Goal: Task Accomplishment & Management: Use online tool/utility

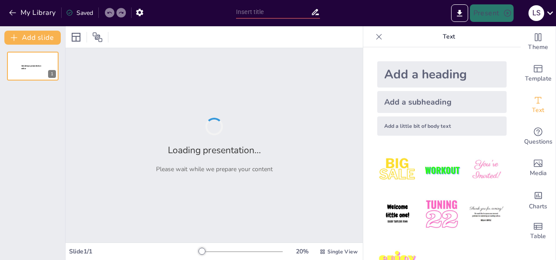
type input "Looking Back at the Holidays - Fun Quiz"
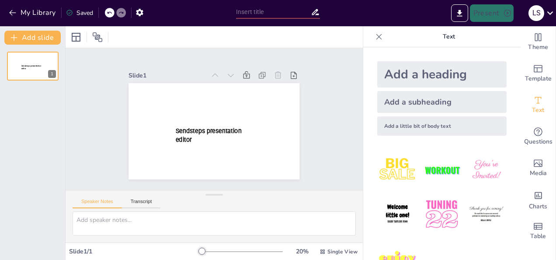
type input "Looking Back at the Holidays - Fun Quiz"
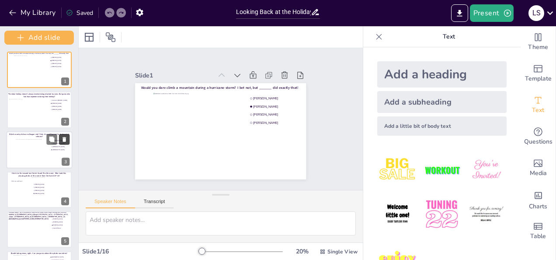
drag, startPoint x: 63, startPoint y: 113, endPoint x: 62, endPoint y: 135, distance: 22.8
click at [62, 135] on div "Add slide Would you dare climb a mountain during a hurricane storm? I bet not, …" at bounding box center [39, 142] width 79 height 233
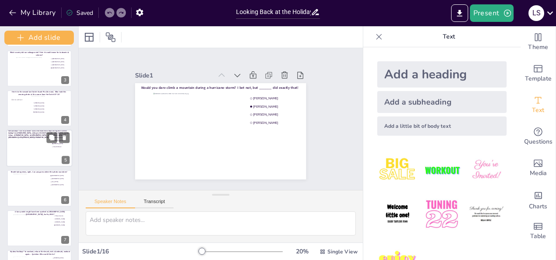
click at [33, 138] on div at bounding box center [28, 152] width 40 height 30
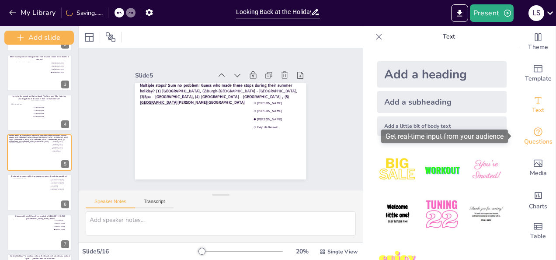
click at [533, 134] on icon "Get real-time input from your audience" at bounding box center [538, 131] width 10 height 10
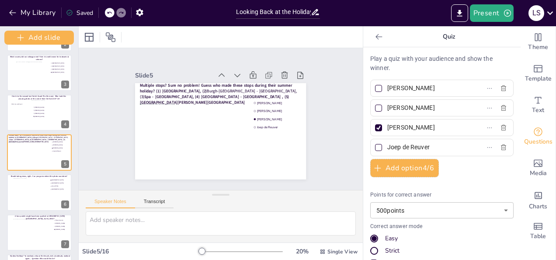
drag, startPoint x: 438, startPoint y: 85, endPoint x: 381, endPoint y: 83, distance: 57.3
click at [387, 83] on input "[PERSON_NAME]" at bounding box center [427, 88] width 81 height 13
drag, startPoint x: 76, startPoint y: 112, endPoint x: 75, endPoint y: 71, distance: 41.1
click at [75, 71] on div "Add slide Would you dare climb a mountain during a hurricane storm? I bet not, …" at bounding box center [39, 142] width 79 height 233
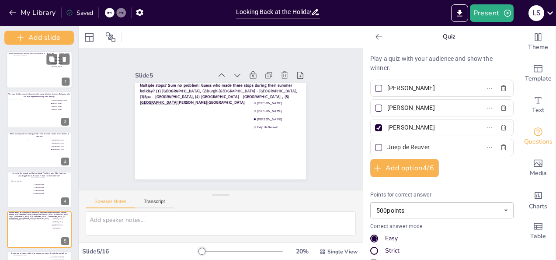
click at [39, 66] on div at bounding box center [40, 70] width 52 height 30
type input "[PERSON_NAME]"
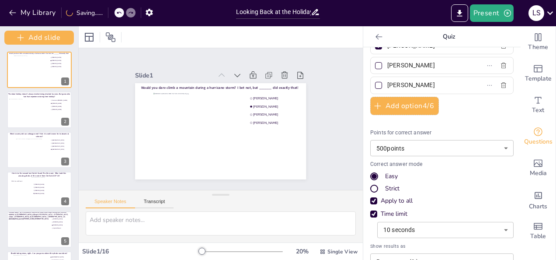
scroll to position [79, 0]
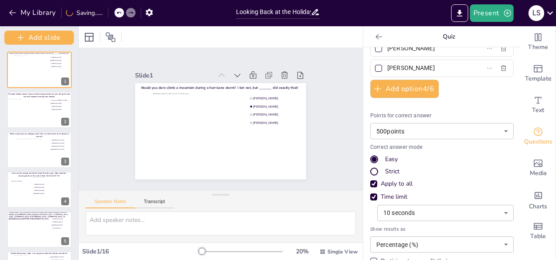
type input "[PERSON_NAME]"
click at [448, 208] on body "My Library Saving...... Looking Back at the Holidays - Fun Quiz Present L S Doc…" at bounding box center [278, 130] width 556 height 260
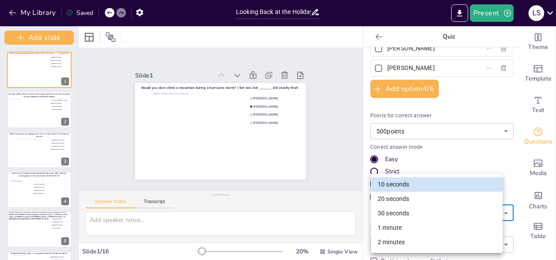
click at [424, 199] on li "20 seconds" at bounding box center [437, 198] width 132 height 14
type input "20"
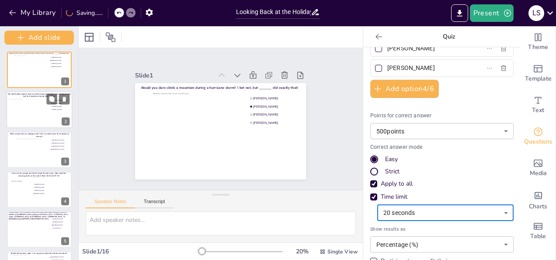
click at [32, 110] on div at bounding box center [28, 113] width 40 height 30
type input "Fenna ten [PERSON_NAME]"
type input "[PERSON_NAME]"
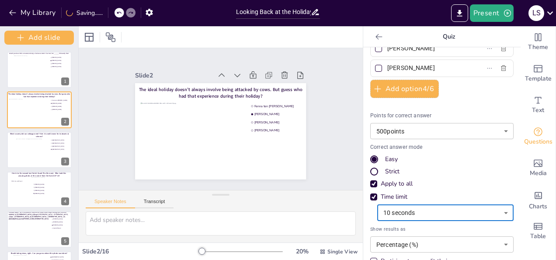
click at [429, 211] on body "My Library Saving...... Looking Back at the Holidays - Fun Quiz Present L S Doc…" at bounding box center [278, 130] width 556 height 260
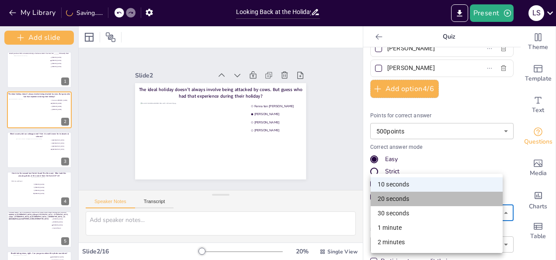
click at [408, 198] on li "20 seconds" at bounding box center [437, 198] width 132 height 14
type input "20"
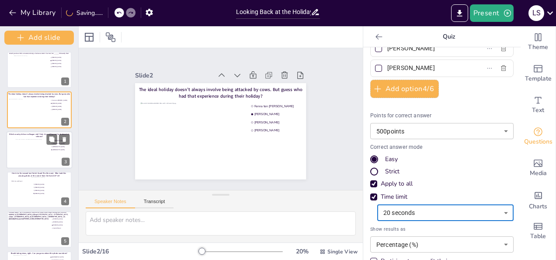
click at [29, 147] on div at bounding box center [39, 154] width 22 height 30
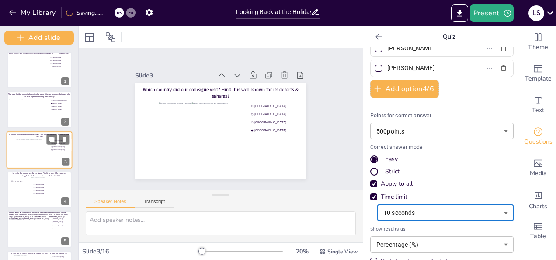
type input "[GEOGRAPHIC_DATA]"
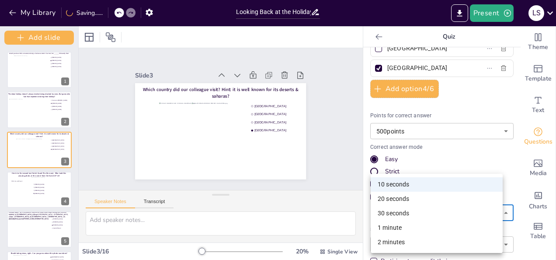
click at [423, 215] on body "My Library Saving...... Looking Back at the Holidays - Fun Quiz Present L S Doc…" at bounding box center [278, 130] width 556 height 260
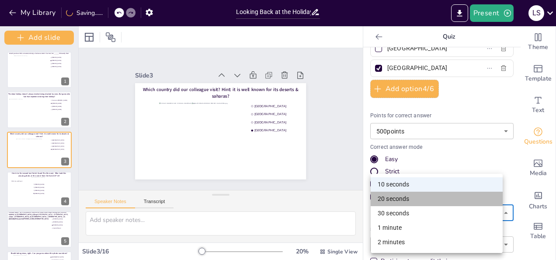
click at [403, 202] on li "20 seconds" at bounding box center [437, 198] width 132 height 14
type input "20"
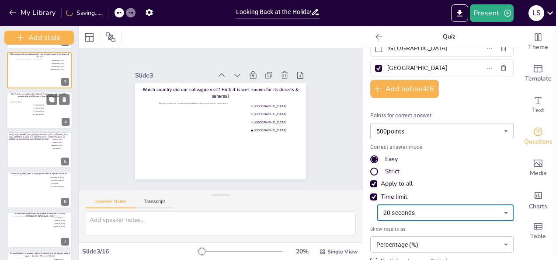
click at [17, 105] on div at bounding box center [20, 110] width 21 height 33
type input "[PERSON_NAME]"
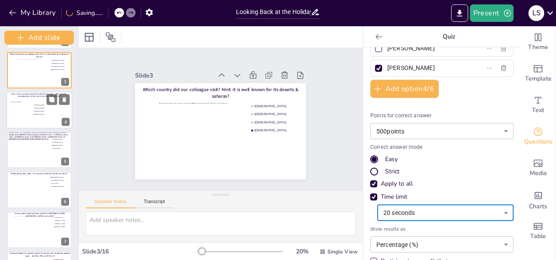
scroll to position [37, 0]
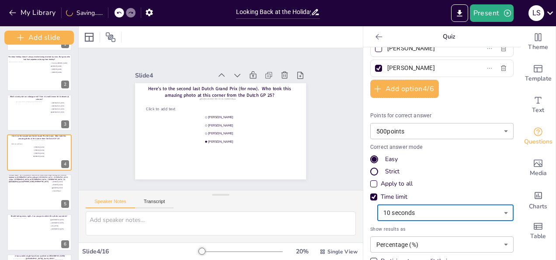
click at [407, 212] on body "My Library Saving...... Looking Back at the Holidays - Fun Quiz Present L S Doc…" at bounding box center [278, 130] width 556 height 260
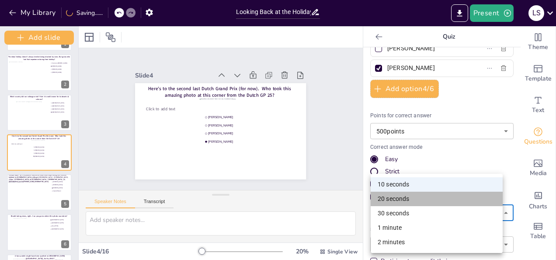
click at [417, 202] on li "20 seconds" at bounding box center [437, 198] width 132 height 14
type input "20"
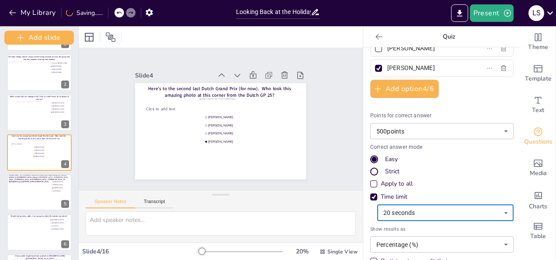
scroll to position [0, 0]
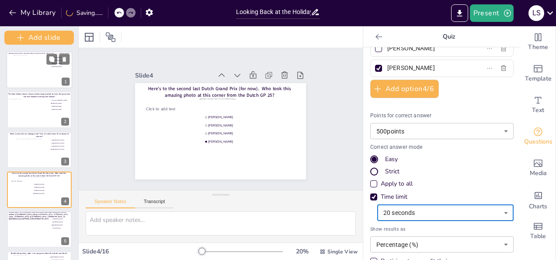
click at [24, 73] on div at bounding box center [40, 70] width 52 height 30
type input "[PERSON_NAME]"
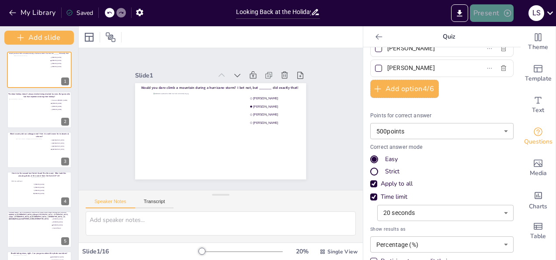
click at [487, 15] on button "Present" at bounding box center [492, 12] width 44 height 17
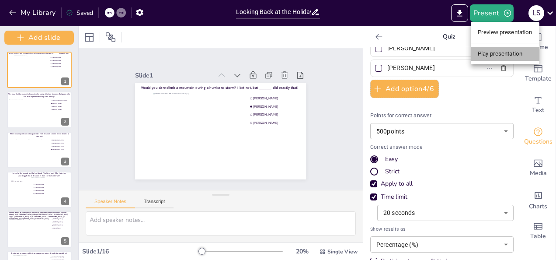
click at [512, 53] on li "Play presentation" at bounding box center [505, 54] width 69 height 14
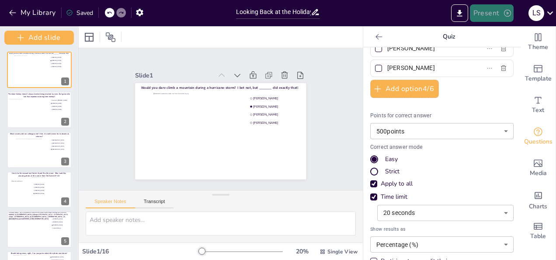
click at [485, 13] on button "Present" at bounding box center [492, 12] width 44 height 17
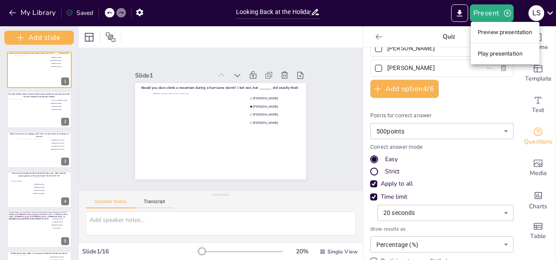
drag, startPoint x: 485, startPoint y: 13, endPoint x: 482, endPoint y: 49, distance: 36.0
click at [482, 49] on div "Preview presentation Play presentation" at bounding box center [278, 130] width 556 height 260
click at [482, 49] on li "Play presentation" at bounding box center [505, 54] width 69 height 14
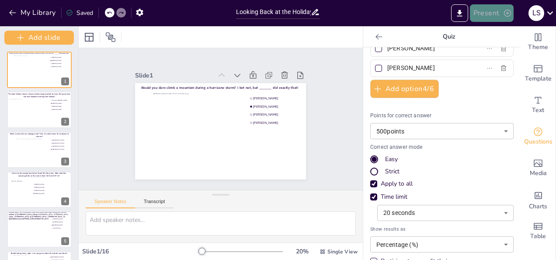
click at [496, 14] on button "Present" at bounding box center [492, 12] width 44 height 17
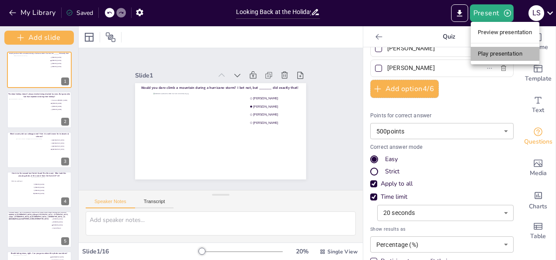
click at [496, 49] on li "Play presentation" at bounding box center [505, 54] width 69 height 14
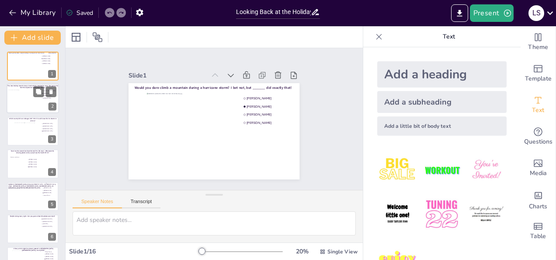
click at [14, 101] on div at bounding box center [23, 102] width 31 height 24
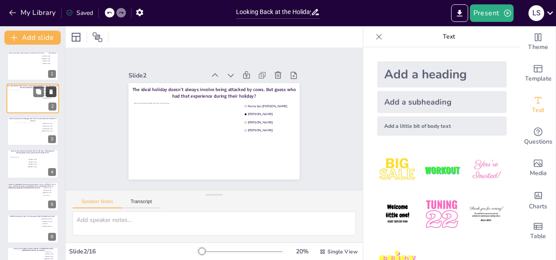
click at [46, 92] on button at bounding box center [51, 92] width 10 height 10
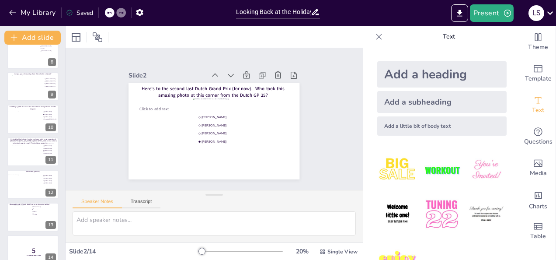
scroll to position [239, 0]
click at [26, 189] on div at bounding box center [24, 187] width 35 height 24
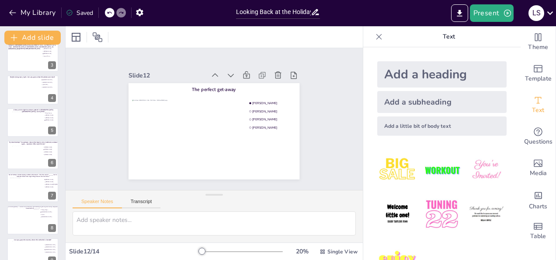
scroll to position [68, 0]
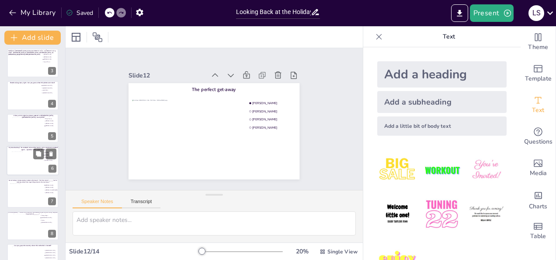
click at [23, 157] on div at bounding box center [27, 163] width 31 height 24
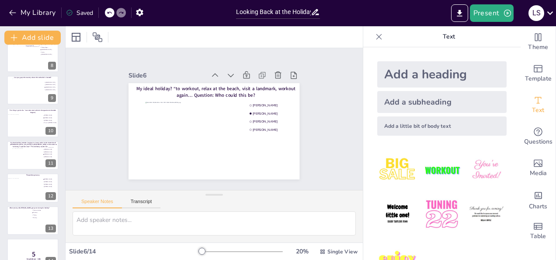
scroll to position [250, 0]
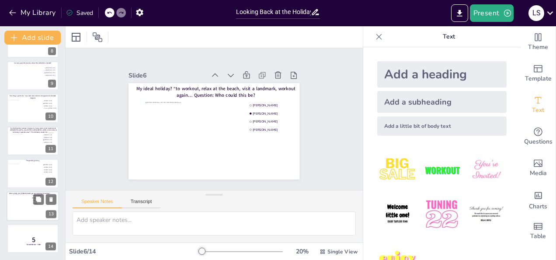
click at [18, 200] on div at bounding box center [22, 206] width 18 height 24
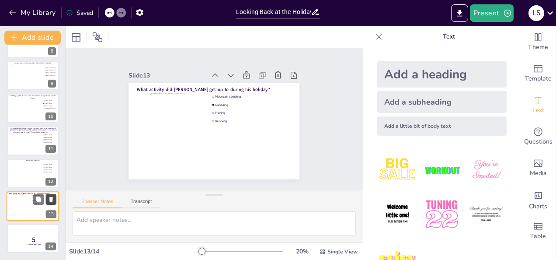
click at [50, 198] on icon at bounding box center [50, 199] width 3 height 5
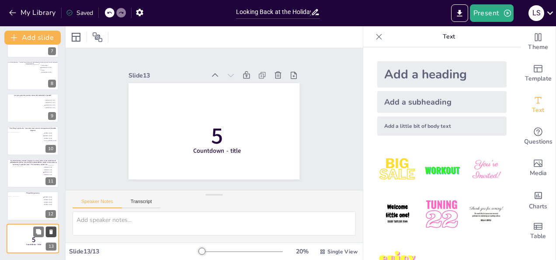
scroll to position [218, 0]
click at [31, 202] on div at bounding box center [24, 208] width 35 height 24
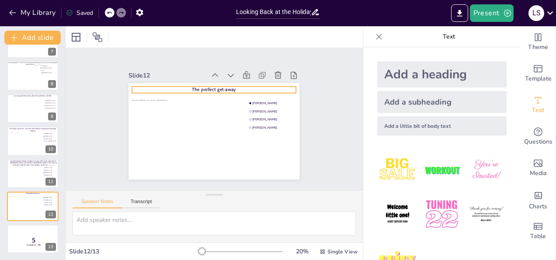
click at [198, 87] on span "The perfect get-away" at bounding box center [214, 90] width 44 height 6
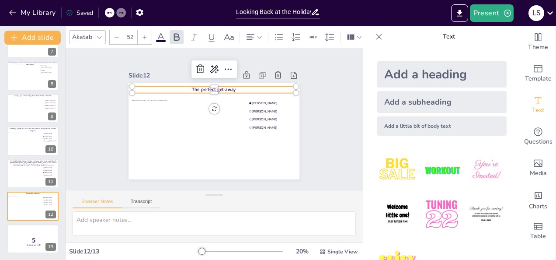
click at [226, 87] on span "The perfect get-away" at bounding box center [214, 90] width 44 height 6
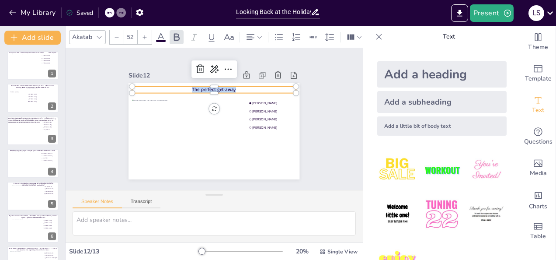
scroll to position [0, 0]
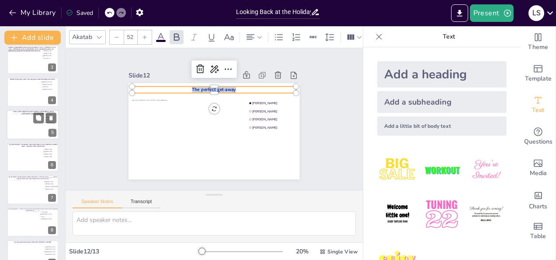
click at [33, 128] on div at bounding box center [33, 124] width 42 height 22
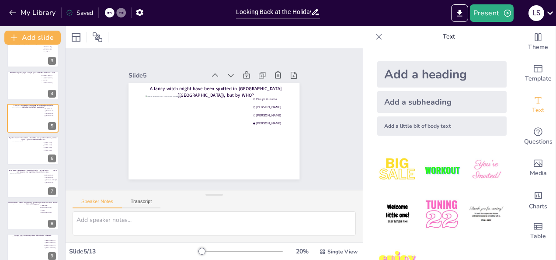
scroll to position [73, 0]
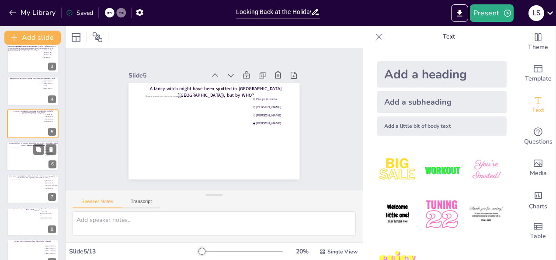
click at [23, 152] on div at bounding box center [27, 159] width 31 height 24
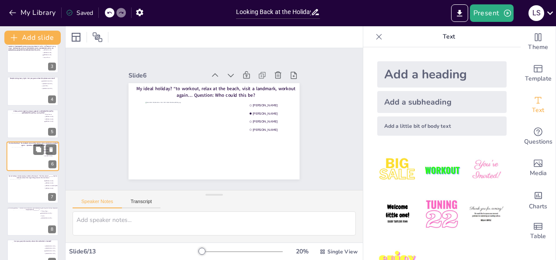
scroll to position [76, 0]
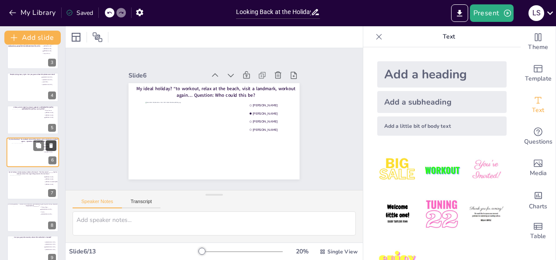
click at [52, 147] on icon at bounding box center [51, 145] width 6 height 6
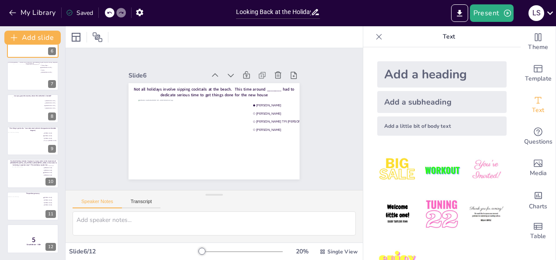
scroll to position [185, 0]
click at [21, 203] on div at bounding box center [24, 208] width 35 height 24
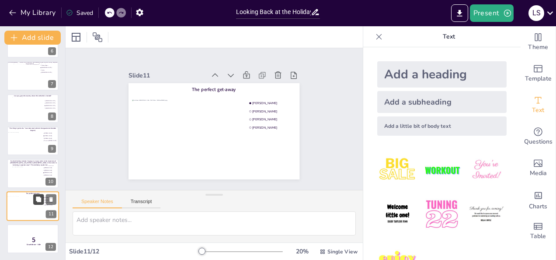
click at [40, 201] on icon at bounding box center [38, 198] width 5 height 5
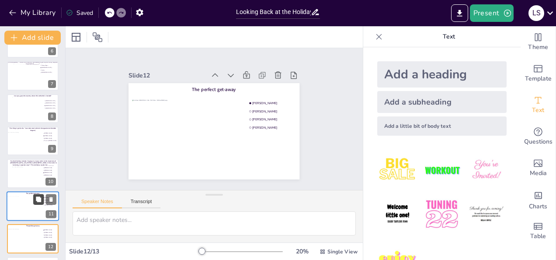
scroll to position [218, 0]
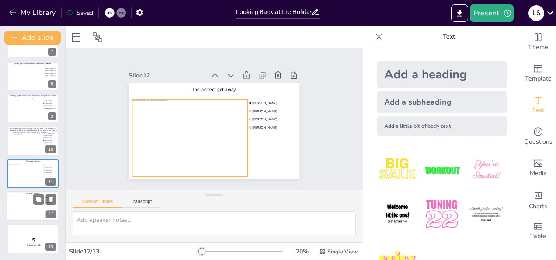
click at [23, 208] on div at bounding box center [24, 208] width 35 height 24
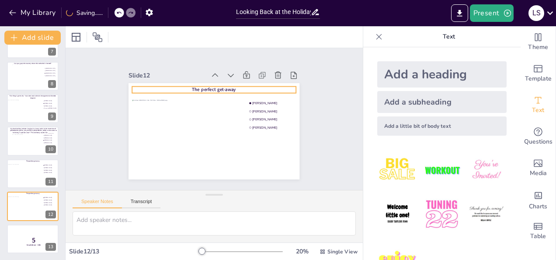
click at [213, 89] on span "The perfect get-away" at bounding box center [214, 90] width 44 height 6
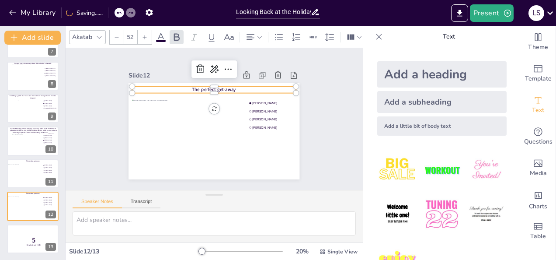
click at [215, 87] on span "The perfect get-away" at bounding box center [214, 90] width 44 height 6
drag, startPoint x: 244, startPoint y: 85, endPoint x: 183, endPoint y: 87, distance: 61.2
click at [183, 87] on p "The perfect get-away" at bounding box center [214, 90] width 164 height 7
click at [222, 87] on span "The perfect get-away" at bounding box center [214, 90] width 44 height 6
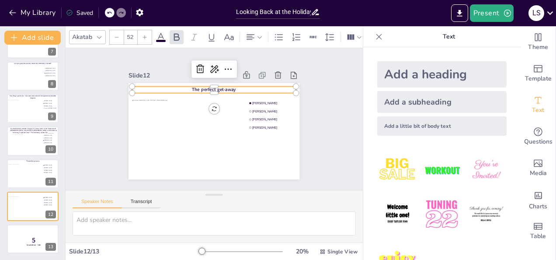
click at [237, 87] on p "The perfect get-away" at bounding box center [214, 90] width 164 height 7
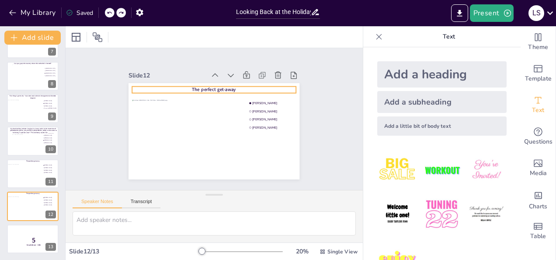
click at [217, 87] on span "The perfect get-away" at bounding box center [214, 90] width 44 height 6
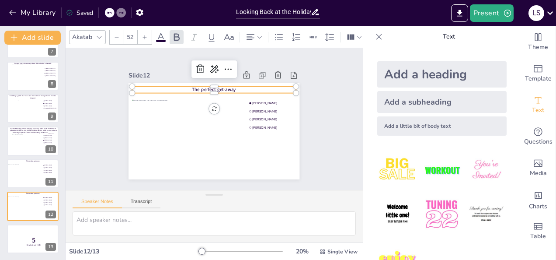
click at [217, 87] on span "The perfect get-away" at bounding box center [214, 90] width 44 height 6
click at [324, 130] on div "Slide 1 Would you dare climb a mountain during a hurricane storm? I bet not, bu…" at bounding box center [214, 119] width 297 height 142
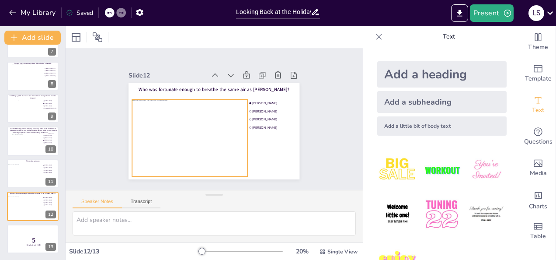
click at [231, 140] on div at bounding box center [189, 137] width 115 height 77
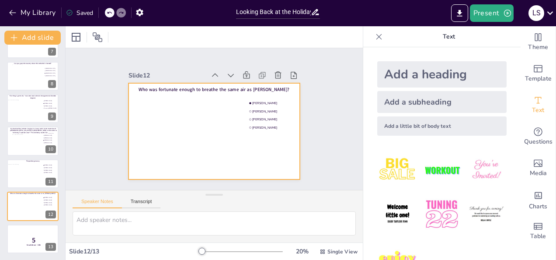
click at [229, 132] on div at bounding box center [213, 131] width 171 height 96
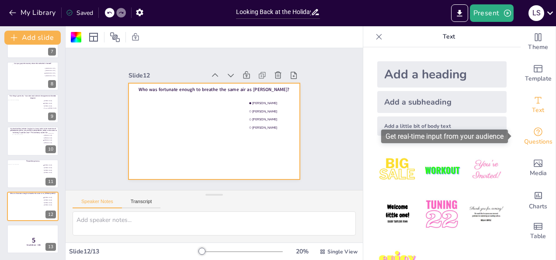
click at [533, 138] on span "Questions" at bounding box center [538, 142] width 28 height 10
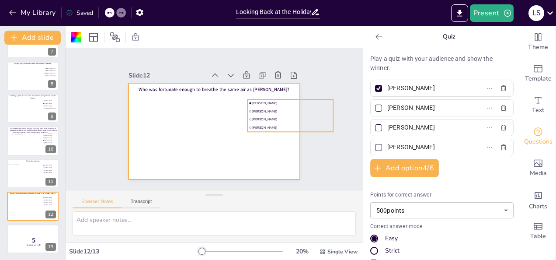
click at [268, 104] on ul "Joris Booij Martijn Jansen Julian Martens Martijn Schilpzand" at bounding box center [291, 115] width 86 height 32
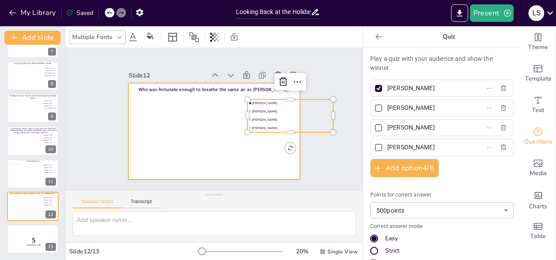
click at [178, 121] on div at bounding box center [213, 131] width 171 height 96
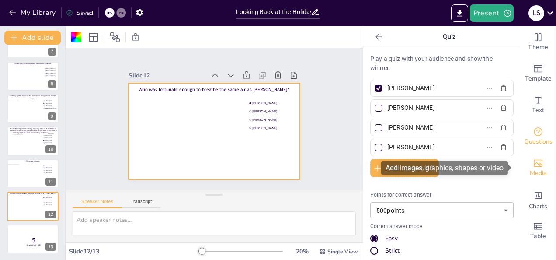
click at [532, 169] on span "Media" at bounding box center [538, 173] width 17 height 10
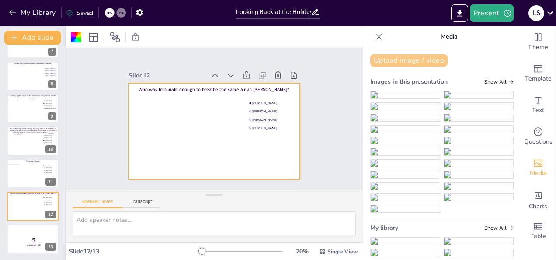
click at [402, 62] on button "Upload image / video" at bounding box center [408, 60] width 77 height 12
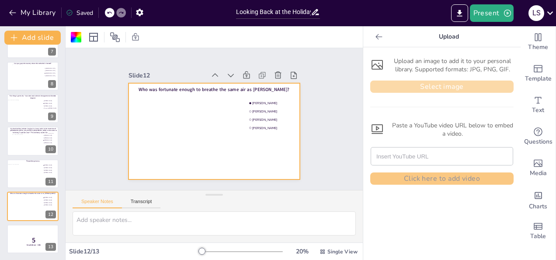
click at [403, 83] on button "Select image" at bounding box center [441, 86] width 143 height 12
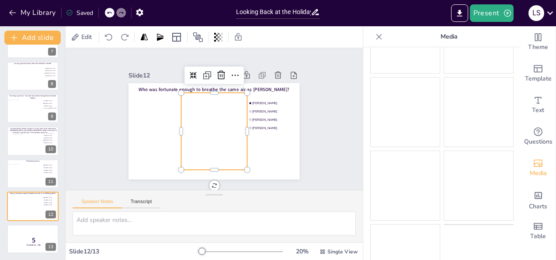
scroll to position [629, 0]
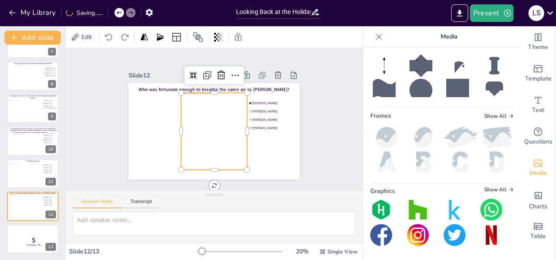
click at [324, 85] on div "Slide 1 Would you dare climb a mountain during a hurricane storm? I bet not, bu…" at bounding box center [214, 119] width 297 height 142
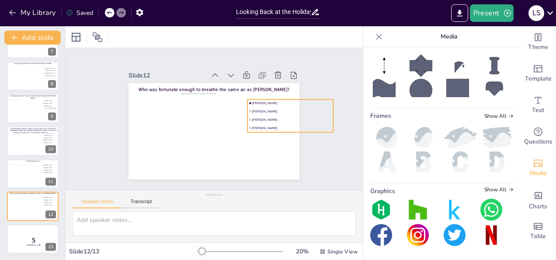
click at [269, 109] on span "[PERSON_NAME]" at bounding box center [292, 111] width 79 height 4
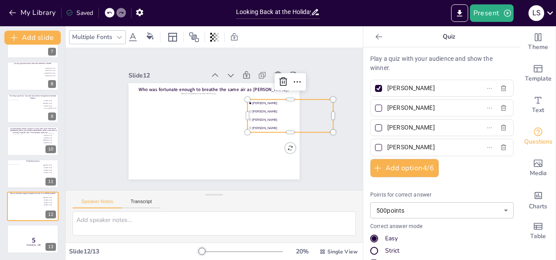
drag, startPoint x: 440, startPoint y: 146, endPoint x: 374, endPoint y: 148, distance: 66.4
click at [374, 148] on label "[PERSON_NAME]" at bounding box center [427, 147] width 109 height 13
click at [387, 148] on input "[PERSON_NAME]" at bounding box center [427, 147] width 81 height 13
drag, startPoint x: 420, startPoint y: 143, endPoint x: 371, endPoint y: 149, distance: 49.8
click at [373, 149] on label "Cornelia" at bounding box center [427, 147] width 109 height 13
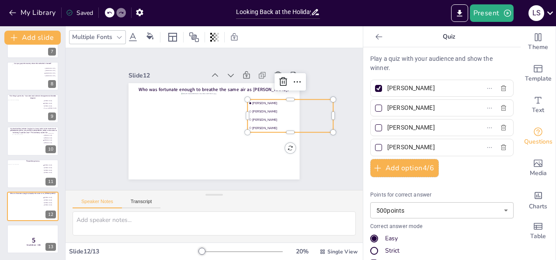
click at [387, 149] on input "Cornelia" at bounding box center [427, 147] width 81 height 13
paste input ".Tsaplogin@rabobank.nl"
click at [405, 147] on input "Cornelia.Tsaplogin" at bounding box center [427, 147] width 81 height 13
type input "Cornelia Tsaplogin"
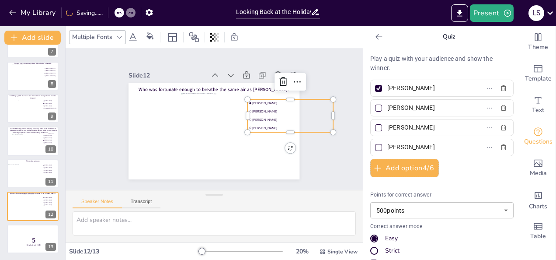
click at [429, 128] on input "[PERSON_NAME]" at bounding box center [427, 127] width 81 height 13
type input "J"
type input "R"
drag, startPoint x: 426, startPoint y: 125, endPoint x: 379, endPoint y: 131, distance: 47.1
click at [384, 131] on span "Tammo" at bounding box center [424, 127] width 81 height 13
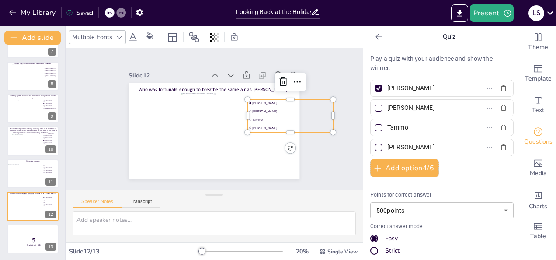
click at [387, 131] on input "Tammo" at bounding box center [427, 127] width 81 height 13
paste input ".Dukker@rabobank.nl"
type input "Tammo Dukker"
drag, startPoint x: 430, startPoint y: 109, endPoint x: 381, endPoint y: 111, distance: 49.4
click at [387, 111] on input "[PERSON_NAME]" at bounding box center [427, 107] width 81 height 13
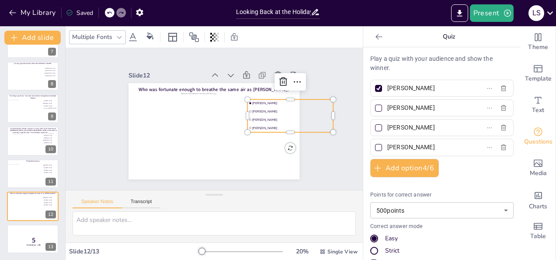
paste input "Yashi.Xiao@rabobank.com"
click at [397, 107] on input "Yashi.Xiao" at bounding box center [427, 107] width 81 height 13
type input "Yashi Xiao"
click at [428, 80] on div "[PERSON_NAME]" at bounding box center [441, 88] width 143 height 17
click at [375, 90] on div at bounding box center [378, 88] width 7 height 7
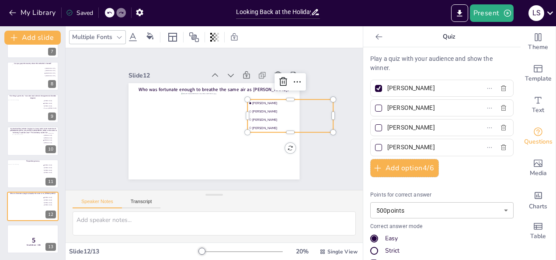
click at [387, 90] on input "[PERSON_NAME]" at bounding box center [427, 88] width 81 height 13
checkbox input "false"
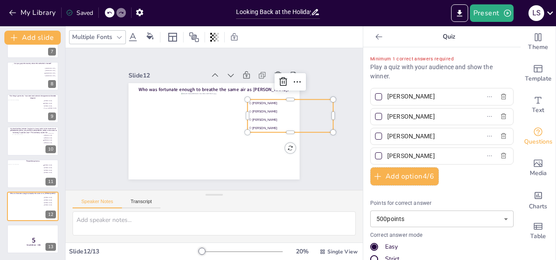
click at [375, 152] on div at bounding box center [378, 155] width 7 height 7
click at [387, 152] on input "Cornelia Tsaplogin" at bounding box center [427, 155] width 81 height 13
checkbox input "true"
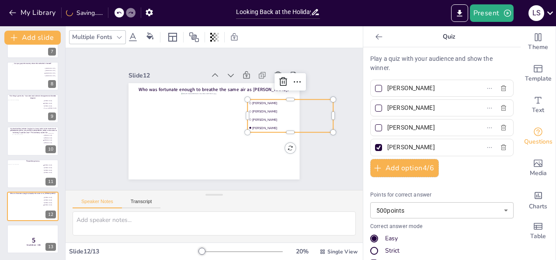
click at [423, 86] on input "[PERSON_NAME]" at bounding box center [427, 88] width 81 height 13
type input "J"
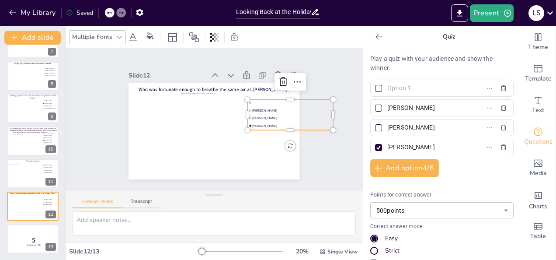
paste input "Alisa.Kurasova@rabobank.nl"
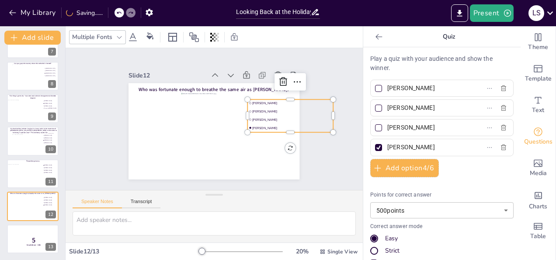
type input "[PERSON_NAME]"
click at [307, 198] on div "Speaker Notes Transcript" at bounding box center [214, 200] width 297 height 21
click at [322, 164] on div "Slide 1 Would you dare climb a mountain during a hurricane storm? I bet not, bu…" at bounding box center [214, 119] width 297 height 142
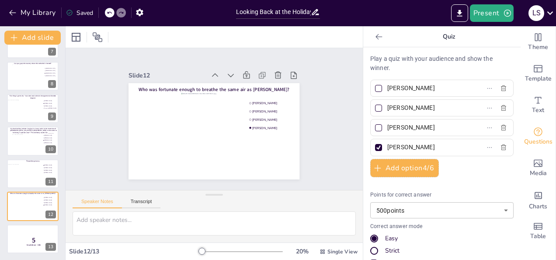
click at [437, 125] on input "Tammo Dukker" at bounding box center [427, 127] width 81 height 13
drag, startPoint x: 437, startPoint y: 125, endPoint x: 382, endPoint y: 126, distance: 55.1
click at [387, 126] on input "Tammo Dukker" at bounding box center [427, 127] width 81 height 13
type input "T"
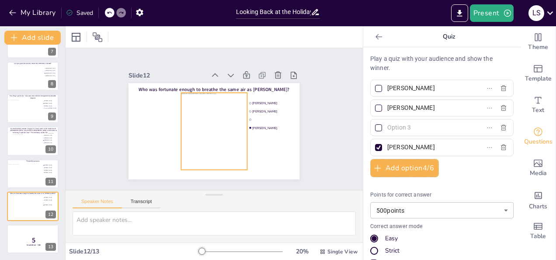
click at [202, 149] on div at bounding box center [214, 131] width 66 height 77
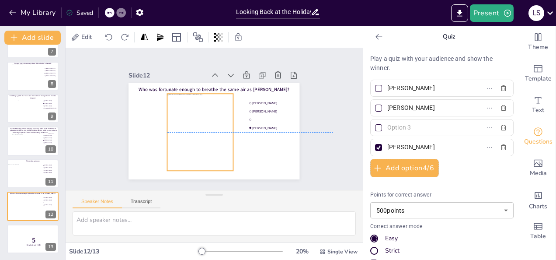
drag, startPoint x: 202, startPoint y: 149, endPoint x: 188, endPoint y: 151, distance: 14.2
click at [188, 151] on div at bounding box center [200, 132] width 66 height 77
drag, startPoint x: 225, startPoint y: 168, endPoint x: 231, endPoint y: 174, distance: 8.1
click at [235, 174] on div at bounding box center [238, 176] width 7 height 7
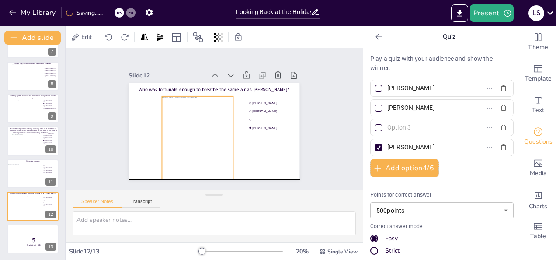
drag, startPoint x: 208, startPoint y: 149, endPoint x: 203, endPoint y: 151, distance: 5.4
click at [203, 151] on div at bounding box center [197, 137] width 71 height 83
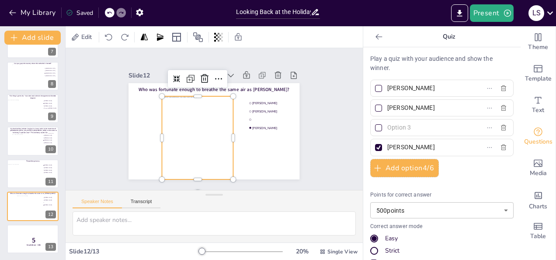
click at [407, 126] on input "text" at bounding box center [427, 127] width 81 height 13
paste input "Vandana.Chandrasekharan@rabobank.nl"
type input "Vandana Chandrasekharan"
click at [321, 122] on div "Slide 1 Would you dare climb a mountain during a hurricane storm? I bet not, bu…" at bounding box center [214, 119] width 297 height 142
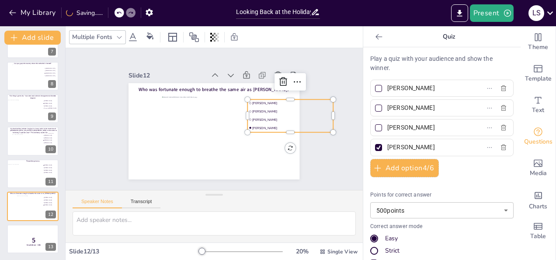
click at [282, 118] on li "Vandana Chandrasekharan" at bounding box center [291, 119] width 86 height 7
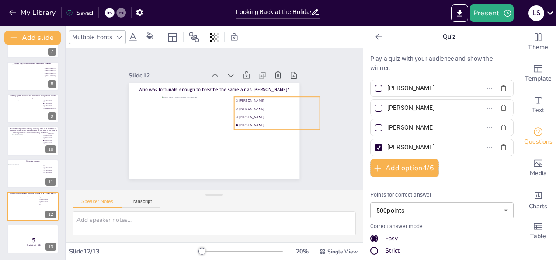
click at [295, 36] on div "Multiple Fonts" at bounding box center [214, 36] width 297 height 21
click at [374, 10] on div "Present L S" at bounding box center [440, 12] width 232 height 17
click at [312, 179] on div "Slide 1 Would you dare climb a mountain during a hurricane storm? I bet not, bu…" at bounding box center [214, 119] width 297 height 142
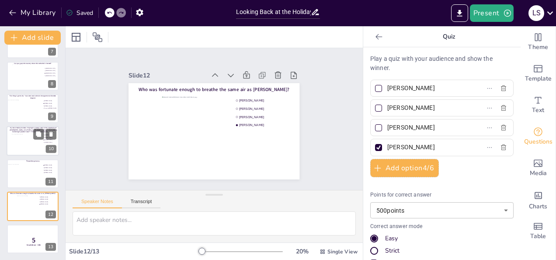
click at [17, 135] on div at bounding box center [33, 144] width 42 height 21
type input "[PERSON_NAME]"
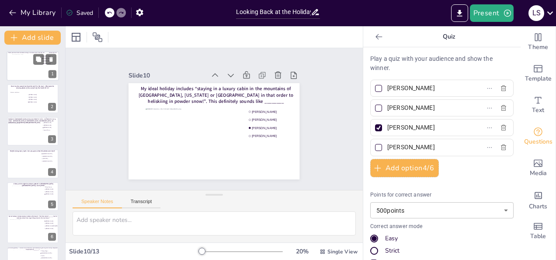
click at [17, 69] on div at bounding box center [33, 66] width 42 height 24
type input "[PERSON_NAME]"
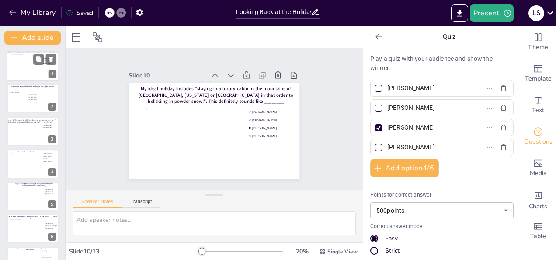
type input "20"
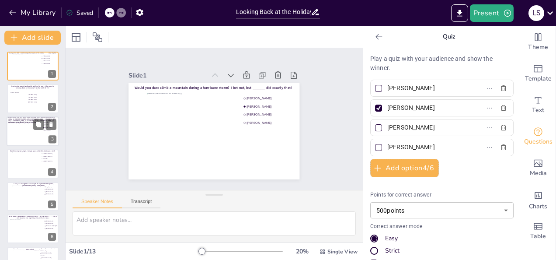
click at [22, 139] on div at bounding box center [23, 134] width 31 height 24
type input "Remko Koster"
type input "[PERSON_NAME]"
type input "Joep de Reuver"
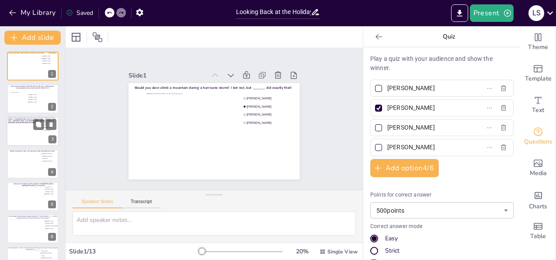
type input "10"
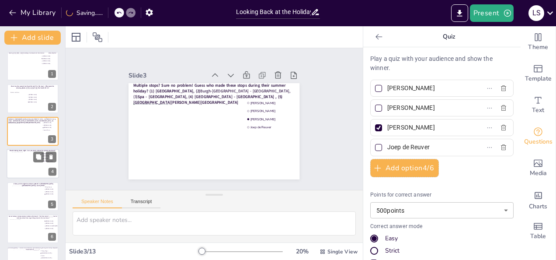
click at [21, 172] on div at bounding box center [33, 164] width 42 height 24
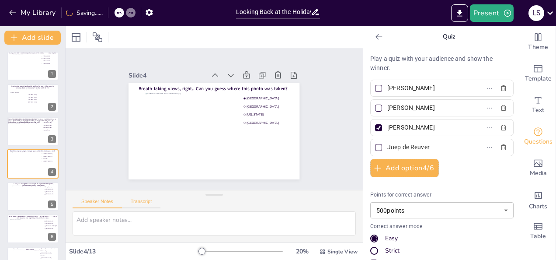
type input "[GEOGRAPHIC_DATA]"
type input "[US_STATE]"
type input "[GEOGRAPHIC_DATA]"
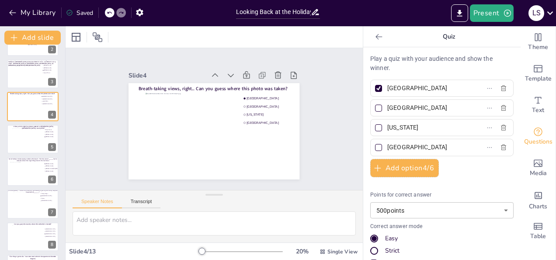
scroll to position [62, 0]
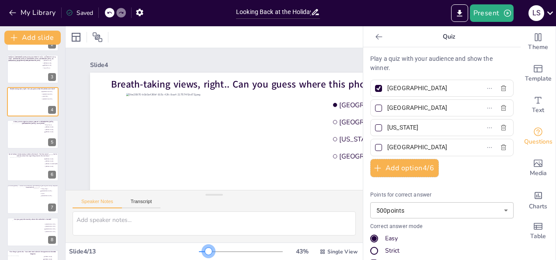
click at [203, 251] on div at bounding box center [241, 251] width 84 height 7
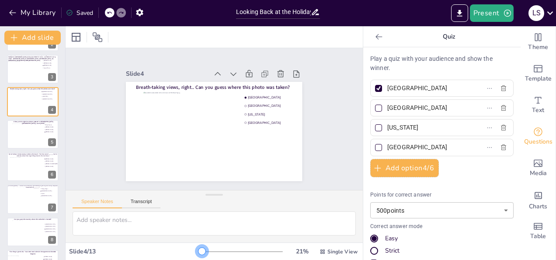
click at [199, 251] on div at bounding box center [200, 251] width 3 height 1
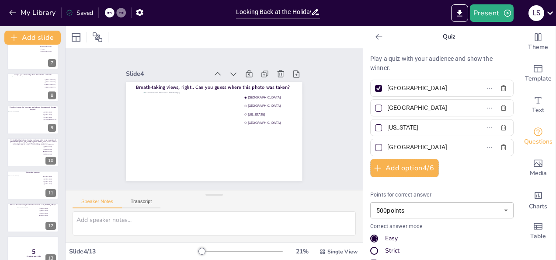
scroll to position [218, 0]
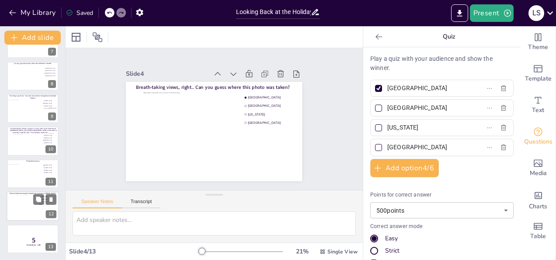
click at [15, 208] on div at bounding box center [33, 206] width 52 height 30
type input "[PERSON_NAME]"
type input "Yashi Xiao"
type input "Vandana Chandrasekharan"
type input "Cornelia Tsaplogin"
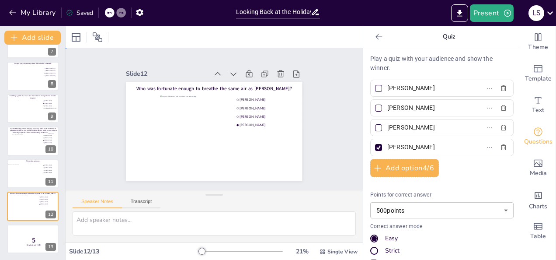
click at [109, 101] on div "Slide 1 Would you dare climb a mountain during a hurricane storm? I bet not, bu…" at bounding box center [213, 119] width 225 height 124
click at [341, 124] on div "Slide 1 Would you dare climb a mountain during a hurricane storm? I bet not, bu…" at bounding box center [214, 119] width 297 height 142
click at [23, 169] on div at bounding box center [24, 176] width 35 height 24
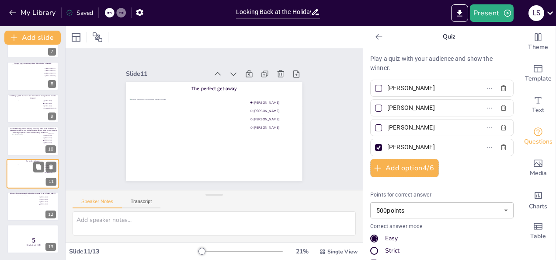
type input "[PERSON_NAME]"
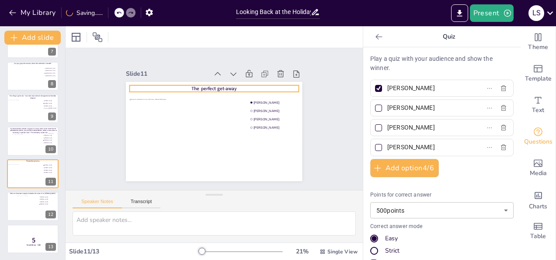
click at [200, 85] on span "The perfect get-away" at bounding box center [213, 88] width 45 height 7
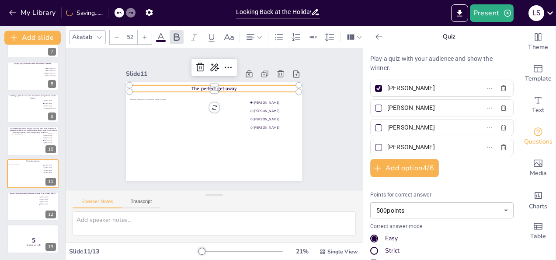
click at [200, 85] on span "The perfect get-away" at bounding box center [213, 88] width 45 height 7
click at [228, 86] on p at bounding box center [214, 88] width 169 height 7
click at [228, 85] on p "T" at bounding box center [214, 88] width 169 height 7
click at [322, 128] on div "Slide 1 Would you dare climb a mountain during a hurricane storm? I bet not, bu…" at bounding box center [214, 119] width 297 height 142
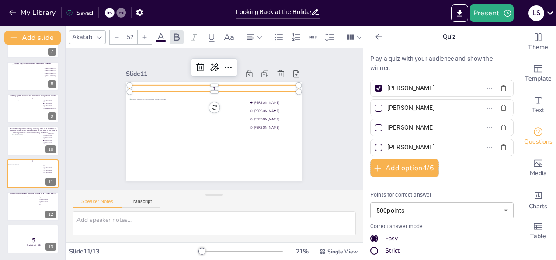
click at [213, 85] on p "T" at bounding box center [214, 88] width 169 height 7
click at [321, 115] on div "Slide 1 Would you dare climb a mountain during a hurricane storm? I bet not, bu…" at bounding box center [214, 119] width 297 height 142
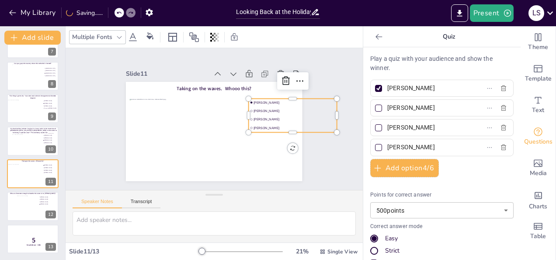
click at [101, 79] on div "Slide 1 Would you dare climb a mountain during a hurricane storm? I bet not, bu…" at bounding box center [213, 119] width 225 height 124
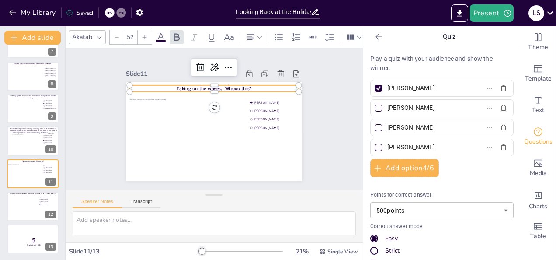
click at [232, 85] on span "Taking on the waves. Whooo this?" at bounding box center [214, 88] width 75 height 7
click at [234, 85] on span "Taking on the waves. Whooo this?" at bounding box center [214, 88] width 75 height 7
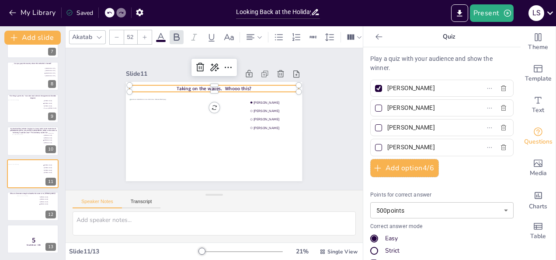
click at [234, 85] on span "Taking on the waves. Whooo this?" at bounding box center [214, 88] width 75 height 7
click at [233, 85] on span "Taking on the waves. Whooo this?" at bounding box center [214, 88] width 75 height 7
click at [330, 81] on div "Slide 1 Would you dare climb a mountain during a hurricane storm? I bet not, bu…" at bounding box center [214, 119] width 297 height 142
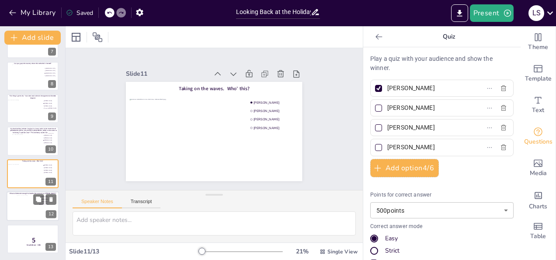
click at [20, 208] on div at bounding box center [28, 207] width 22 height 25
type input "[PERSON_NAME]"
type input "Yashi Xiao"
type input "Vandana Chandrasekharan"
type input "Cornelia Tsaplogin"
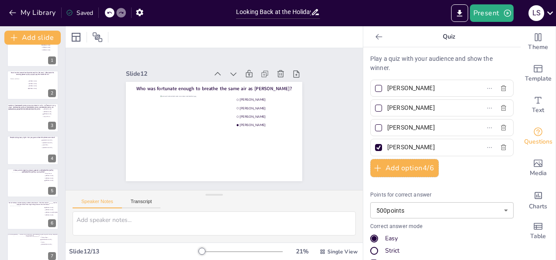
scroll to position [0, 0]
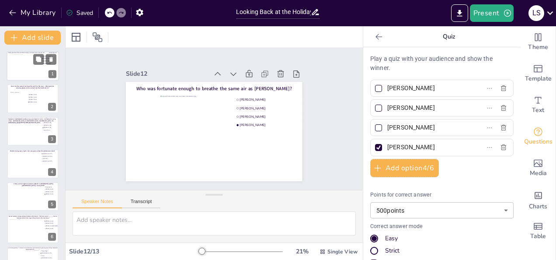
click at [31, 66] on div at bounding box center [33, 66] width 42 height 24
type input "[PERSON_NAME]"
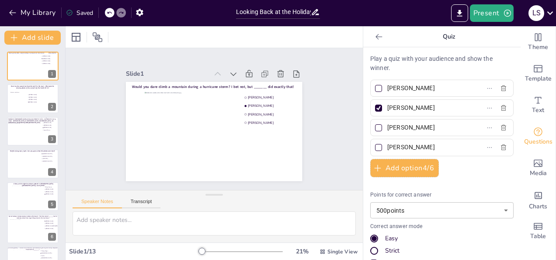
drag, startPoint x: 512, startPoint y: 103, endPoint x: 513, endPoint y: 159, distance: 55.5
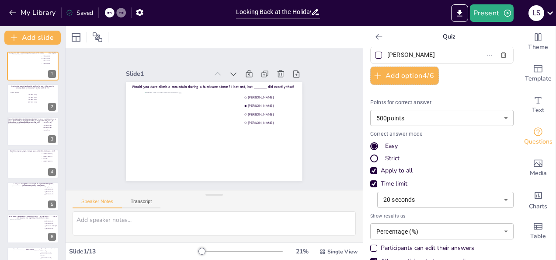
scroll to position [107, 0]
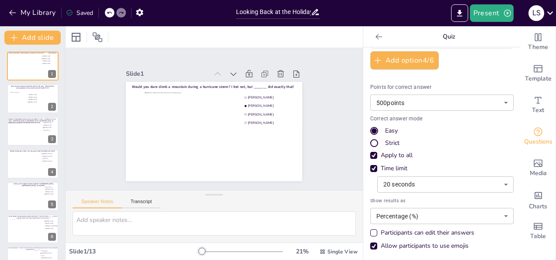
click at [466, 184] on body "My Library Saved Looking Back at the Holidays - Fun Quiz Present L S Document f…" at bounding box center [278, 130] width 556 height 260
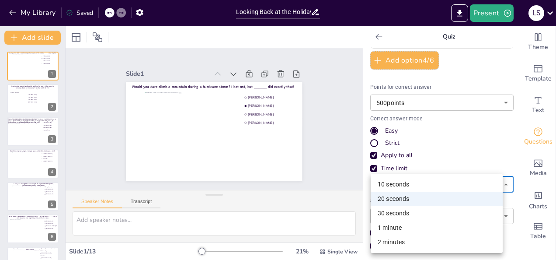
click at [466, 184] on li "10 seconds" at bounding box center [437, 184] width 132 height 14
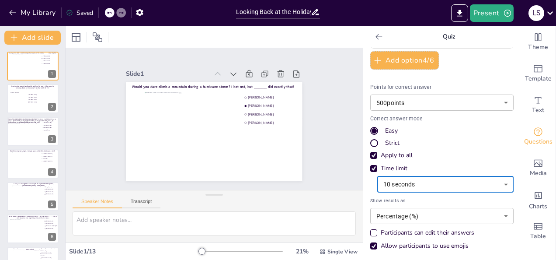
click at [466, 184] on body "My Library Saved Looking Back at the Holidays - Fun Quiz Present L S Document f…" at bounding box center [278, 130] width 556 height 260
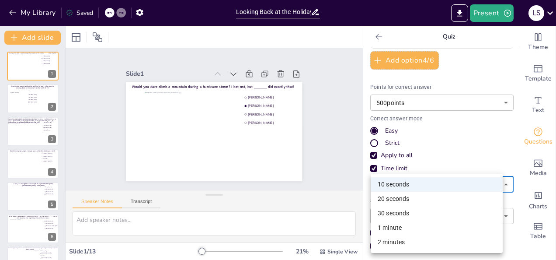
click at [430, 194] on li "20 seconds" at bounding box center [437, 198] width 132 height 14
type input "20"
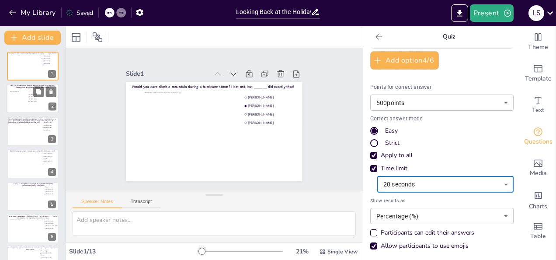
click at [18, 100] on div at bounding box center [17, 99] width 17 height 26
type input "[PERSON_NAME]"
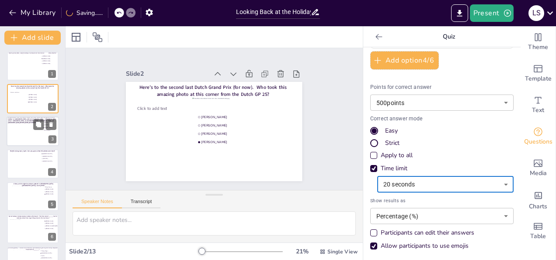
click at [29, 135] on div at bounding box center [23, 134] width 31 height 24
type input "Remko Koster"
type input "[PERSON_NAME]"
type input "Joep de Reuver"
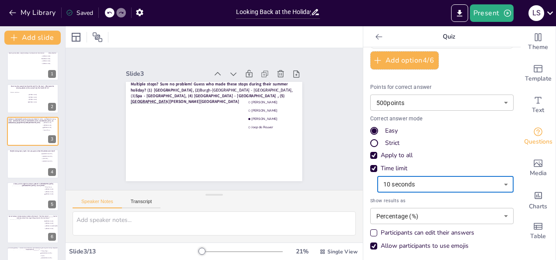
click at [405, 182] on body "My Library Saved Looking Back at the Holidays - Fun Quiz Present L S Document f…" at bounding box center [278, 130] width 556 height 260
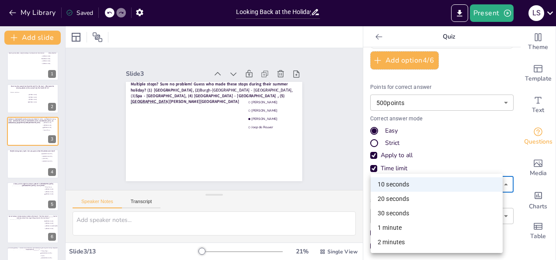
click at [407, 198] on li "20 seconds" at bounding box center [437, 198] width 132 height 14
type input "20"
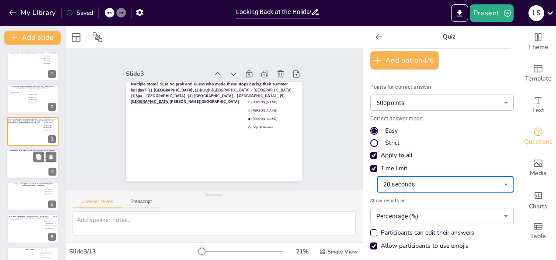
click at [18, 167] on div at bounding box center [33, 164] width 42 height 24
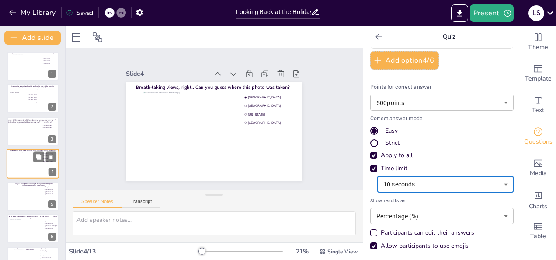
type input "[GEOGRAPHIC_DATA]"
type input "[US_STATE]"
type input "[GEOGRAPHIC_DATA]"
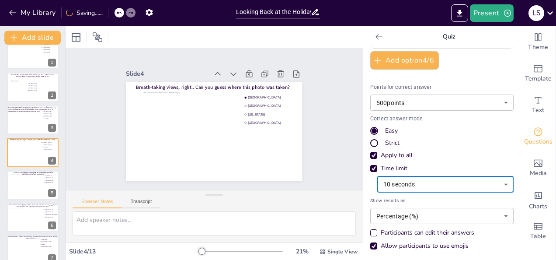
click at [417, 187] on body "My Library Saving...... Looking Back at the Holidays - Fun Quiz Present L S Doc…" at bounding box center [278, 130] width 556 height 260
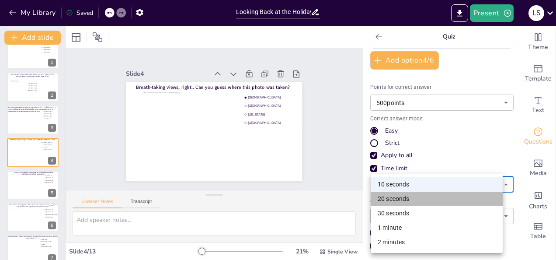
click at [407, 198] on li "20 seconds" at bounding box center [437, 198] width 132 height 14
type input "20"
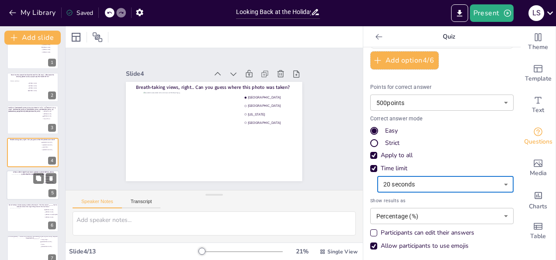
click at [24, 185] on div at bounding box center [33, 184] width 42 height 22
type input "Palupi Kusuma"
type input "[PERSON_NAME]"
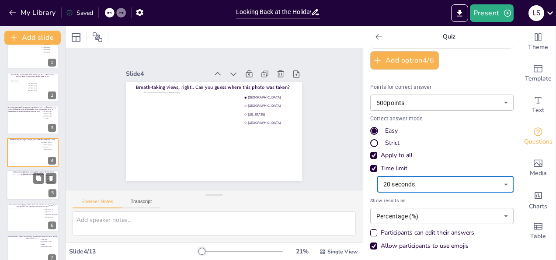
scroll to position [44, 0]
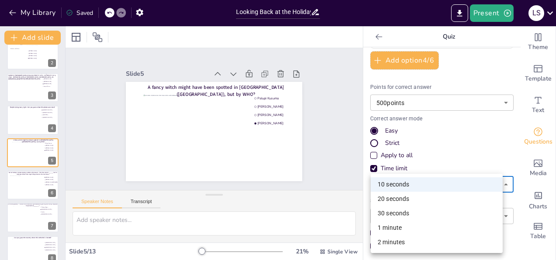
click at [419, 185] on body "My Library Saved Looking Back at the Holidays - Fun Quiz Present L S Document f…" at bounding box center [278, 130] width 556 height 260
click at [420, 197] on li "20 seconds" at bounding box center [437, 198] width 132 height 14
type input "20"
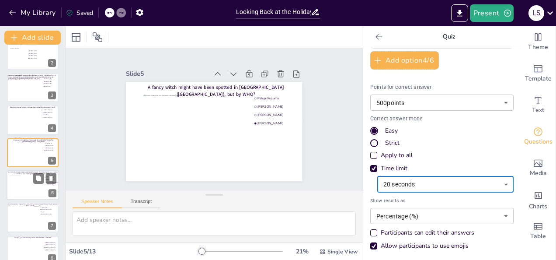
click at [23, 186] on div at bounding box center [25, 187] width 31 height 24
type input "[PERSON_NAME]"
type input "[PERSON_NAME] TPJ [PERSON_NAME]"
type input "[PERSON_NAME]"
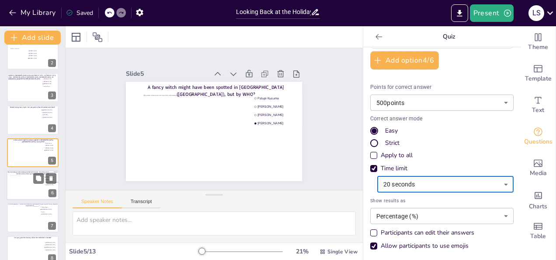
scroll to position [76, 0]
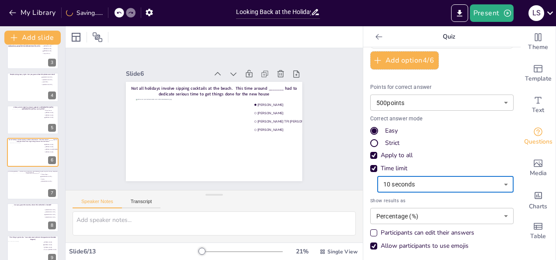
click at [438, 181] on body "My Library Saving...... Looking Back at the Holidays - Fun Quiz Present L S Doc…" at bounding box center [278, 130] width 556 height 260
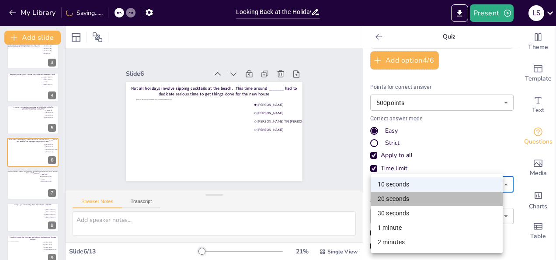
click at [406, 201] on li "20 seconds" at bounding box center [437, 198] width 132 height 14
type input "20"
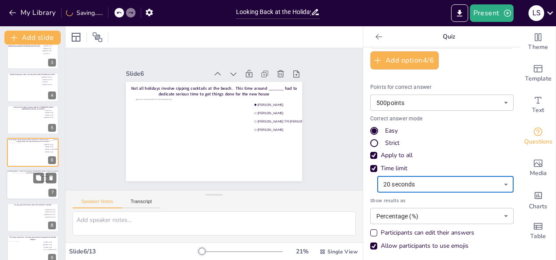
click at [19, 184] on div at bounding box center [32, 185] width 39 height 24
type input "Fishing villages"
type input "[DEMOGRAPHIC_DATA]"
type input "Cyclists"
type input "[DEMOGRAPHIC_DATA]"
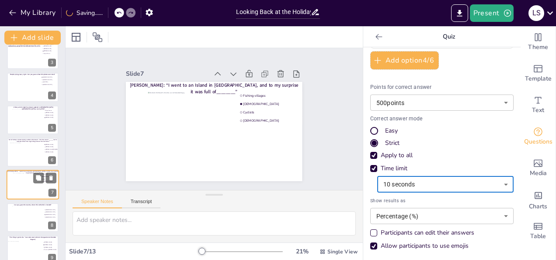
scroll to position [109, 0]
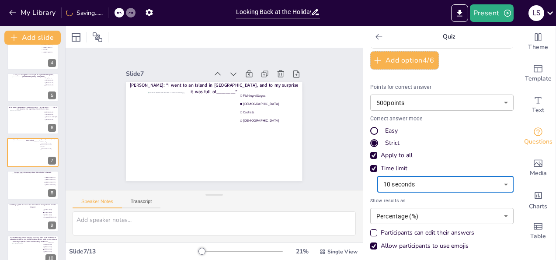
click at [425, 185] on body "My Library Saving...... Looking Back at the Holidays - Fun Quiz Present L S Doc…" at bounding box center [278, 130] width 556 height 260
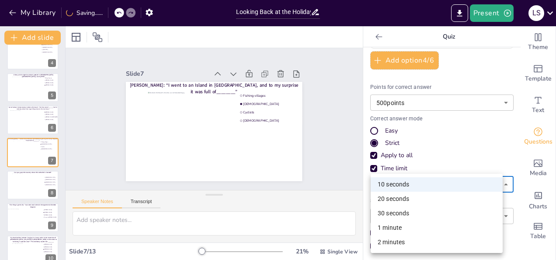
click at [423, 198] on li "20 seconds" at bounding box center [437, 198] width 132 height 14
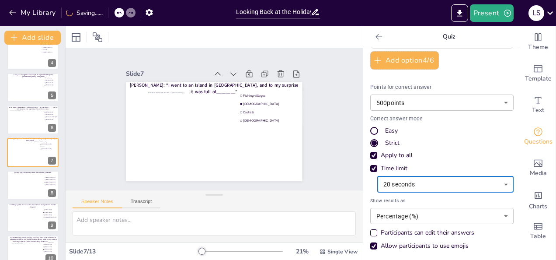
type input "20"
click at [19, 189] on div at bounding box center [33, 185] width 42 height 24
type input "[GEOGRAPHIC_DATA]"
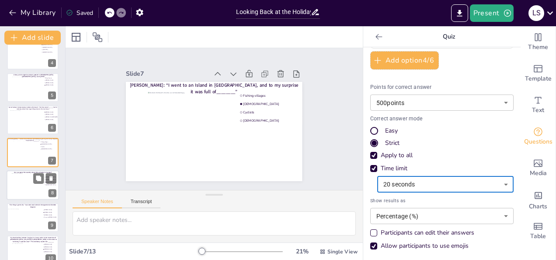
type input "[GEOGRAPHIC_DATA]"
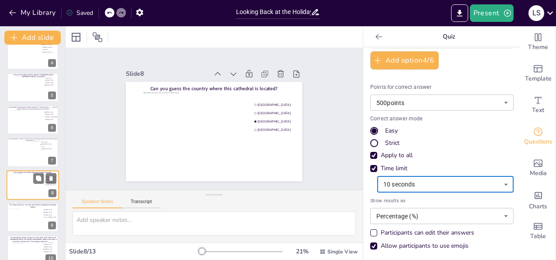
scroll to position [142, 0]
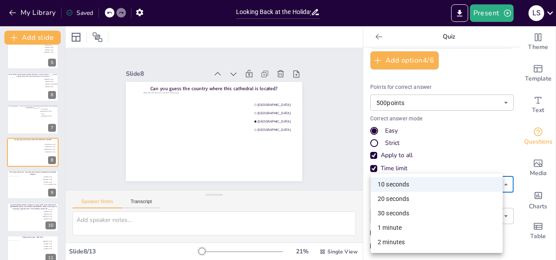
click at [423, 182] on body "My Library Saved Looking Back at the Holidays - Fun Quiz Present L S Document f…" at bounding box center [278, 130] width 556 height 260
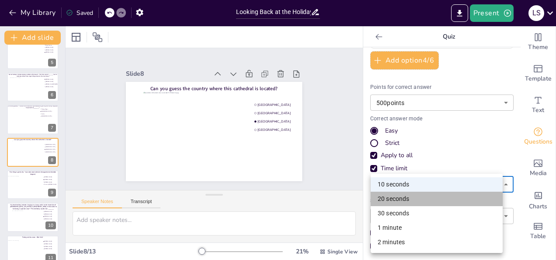
click at [412, 199] on li "20 seconds" at bounding box center [437, 198] width 132 height 14
type input "20"
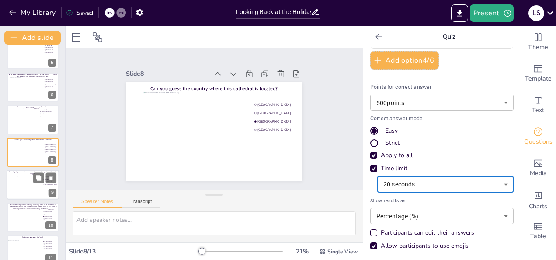
click at [26, 190] on div at bounding box center [24, 188] width 35 height 24
type input "[PERSON_NAME]"
type input "Fenna ten [PERSON_NAME]"
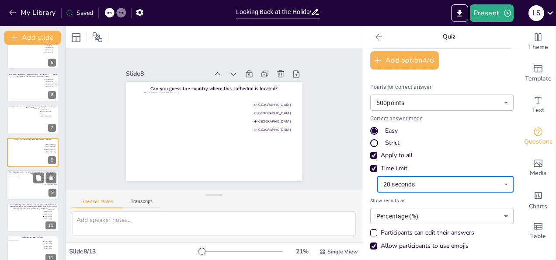
scroll to position [174, 0]
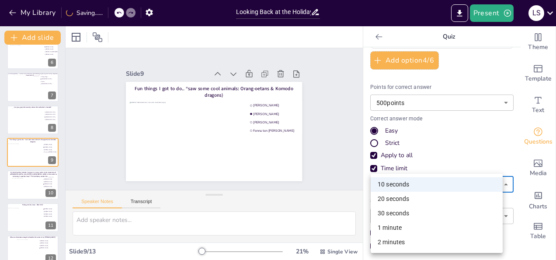
click at [431, 184] on body "My Library Saving...... Looking Back at the Holidays - Fun Quiz Present L S Doc…" at bounding box center [278, 130] width 556 height 260
click at [412, 197] on li "20 seconds" at bounding box center [437, 198] width 132 height 14
type input "20"
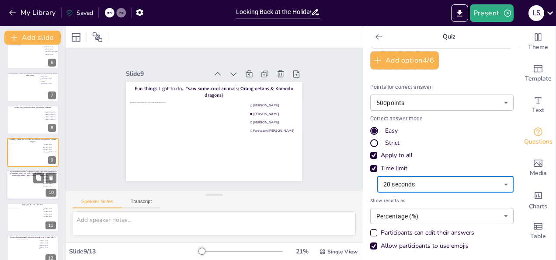
click at [21, 180] on div at bounding box center [33, 187] width 42 height 21
type input "[PERSON_NAME]"
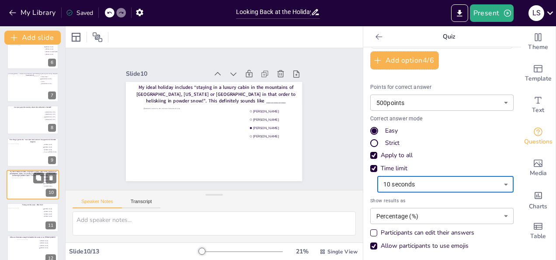
scroll to position [206, 0]
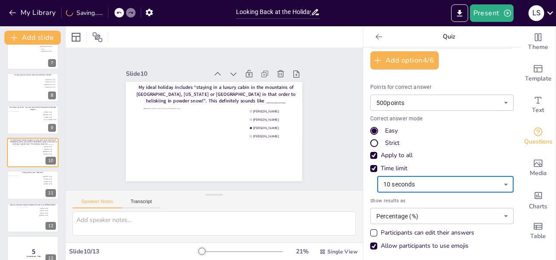
click at [429, 184] on body "My Library Saving...... Looking Back at the Holidays - Fun Quiz Present L S Doc…" at bounding box center [278, 130] width 556 height 260
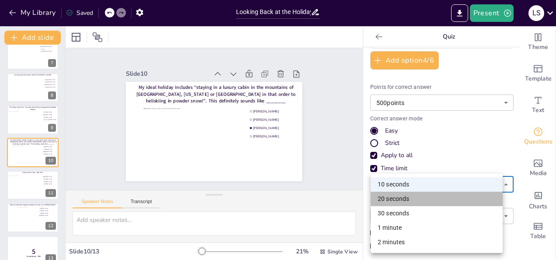
click at [405, 201] on li "20 seconds" at bounding box center [437, 198] width 132 height 14
type input "20"
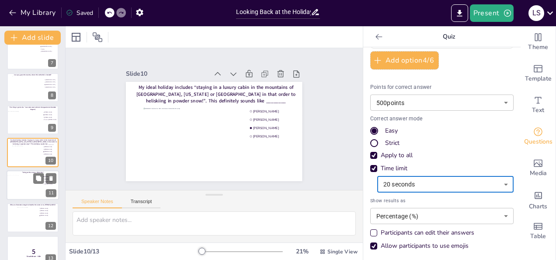
click at [17, 185] on div at bounding box center [24, 187] width 35 height 24
type input "[PERSON_NAME]"
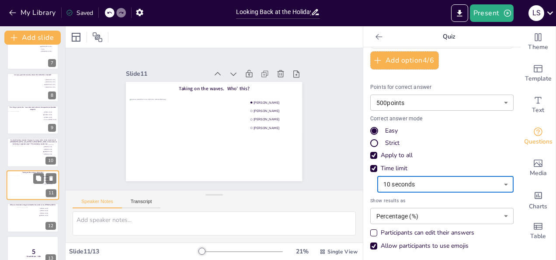
scroll to position [218, 0]
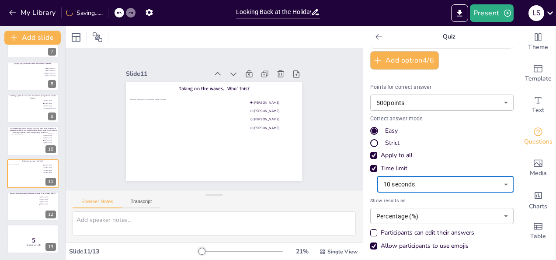
click at [426, 184] on body "My Library Saving...... Looking Back at the Holidays - Fun Quiz Present L S Doc…" at bounding box center [278, 130] width 556 height 260
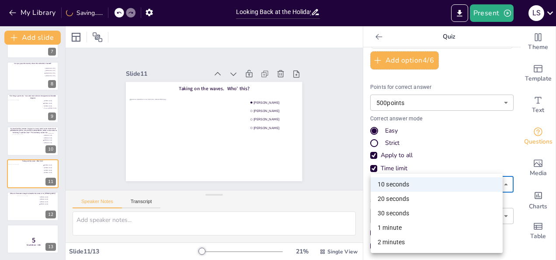
click at [409, 196] on li "20 seconds" at bounding box center [437, 198] width 132 height 14
type input "20"
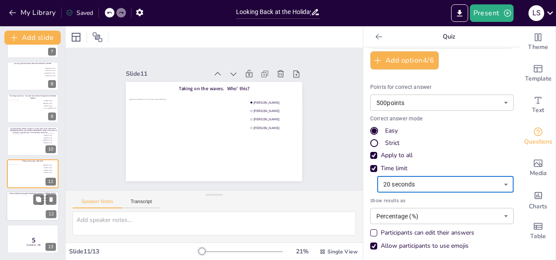
click at [24, 202] on div at bounding box center [28, 207] width 22 height 25
type input "[PERSON_NAME]"
type input "Yashi Xiao"
type input "Vandana Chandrasekharan"
type input "Cornelia Tsaplogin"
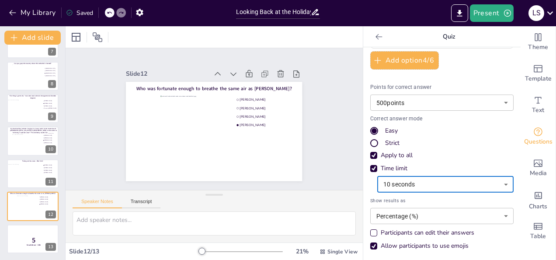
click at [416, 181] on body "My Library Saved Looking Back at the Holidays - Fun Quiz Present L S Document f…" at bounding box center [278, 130] width 556 height 260
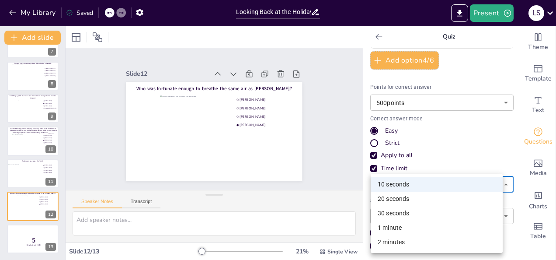
click at [405, 197] on li "20 seconds" at bounding box center [437, 198] width 132 height 14
type input "20"
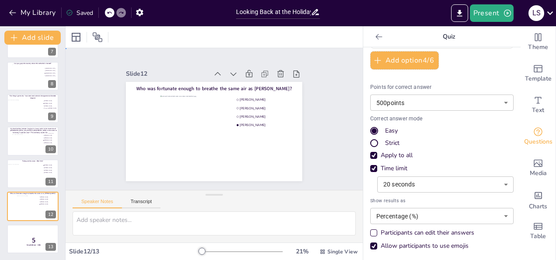
click at [330, 134] on div "Slide 1 Would you dare climb a mountain during a hurricane storm? I bet not, bu…" at bounding box center [214, 119] width 297 height 142
click at [25, 172] on div at bounding box center [24, 176] width 35 height 24
type input "[PERSON_NAME]"
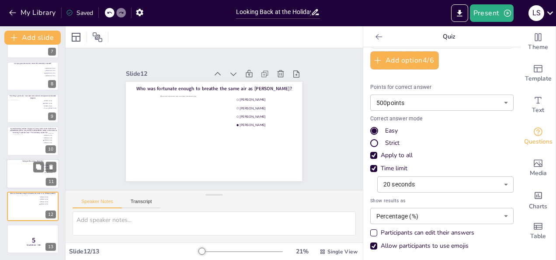
type input "[PERSON_NAME]"
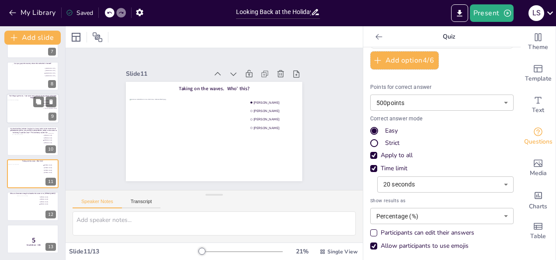
click at [16, 118] on div at bounding box center [24, 112] width 35 height 24
type input "[PERSON_NAME]"
type input "Fenna ten [PERSON_NAME]"
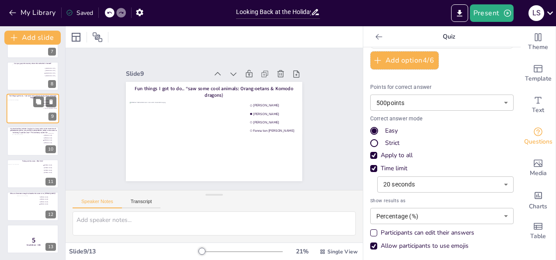
scroll to position [174, 0]
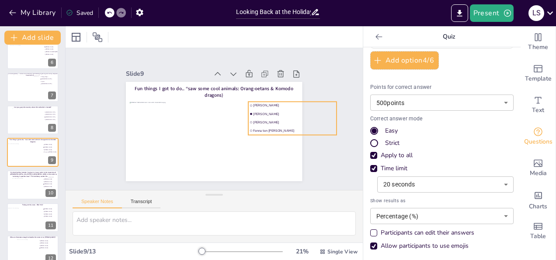
click at [288, 118] on li "[PERSON_NAME]" at bounding box center [292, 121] width 88 height 7
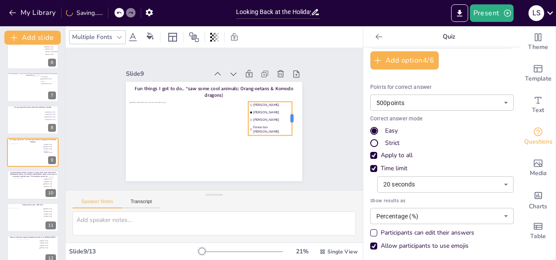
drag, startPoint x: 331, startPoint y: 116, endPoint x: 286, endPoint y: 117, distance: 44.6
click at [292, 117] on div at bounding box center [295, 118] width 7 height 34
click at [322, 113] on div "Slide 1 Would you dare climb a mountain during a hurricane storm? I bet not, bu…" at bounding box center [214, 119] width 297 height 142
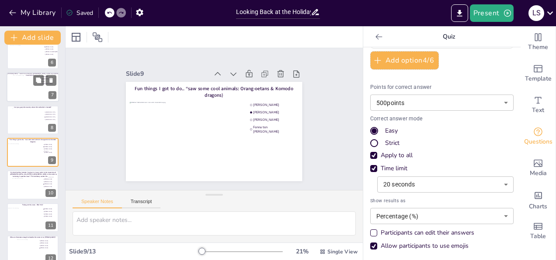
click at [29, 84] on div at bounding box center [32, 87] width 39 height 24
type input "Fishing villages"
type input "[DEMOGRAPHIC_DATA]"
type input "Cyclists"
type input "[DEMOGRAPHIC_DATA]"
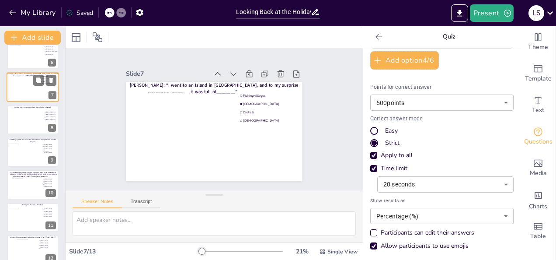
scroll to position [109, 0]
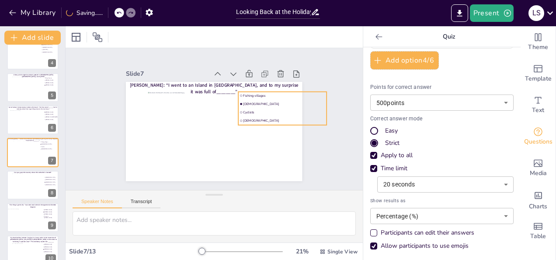
click at [260, 95] on li "Fishing villages" at bounding box center [283, 94] width 88 height 7
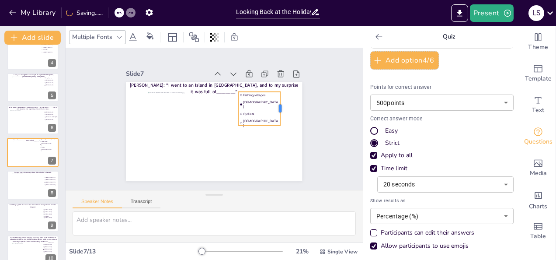
drag, startPoint x: 321, startPoint y: 104, endPoint x: 275, endPoint y: 103, distance: 46.3
click at [280, 103] on div at bounding box center [283, 108] width 7 height 34
click at [331, 94] on div "Slide 1 Would you dare climb a mountain during a hurricane storm? I bet not, bu…" at bounding box center [214, 119] width 297 height 142
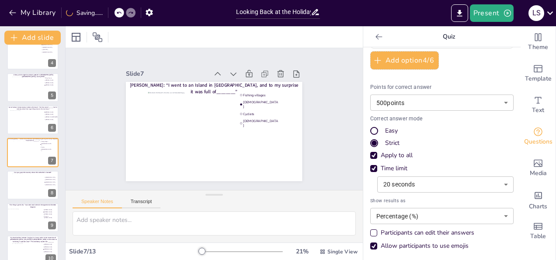
scroll to position [0, 0]
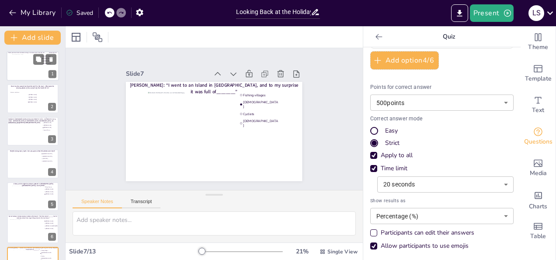
click at [21, 66] on div at bounding box center [33, 66] width 42 height 24
type input "[PERSON_NAME]"
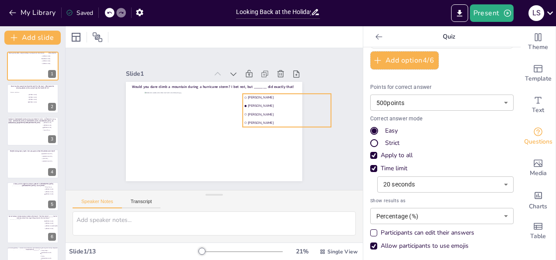
click at [254, 118] on li "[PERSON_NAME]" at bounding box center [287, 121] width 88 height 7
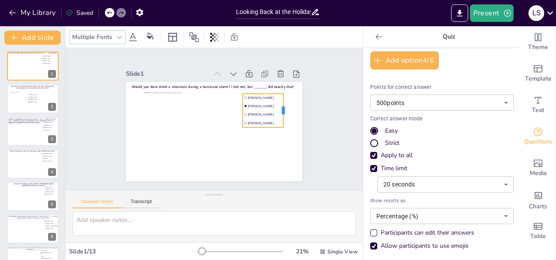
drag, startPoint x: 325, startPoint y: 107, endPoint x: 277, endPoint y: 106, distance: 47.7
click at [283, 106] on div at bounding box center [286, 111] width 7 height 34
click at [344, 87] on div "Slide 1 Would you dare climb a mountain during a hurricane storm? I bet not, bu…" at bounding box center [214, 119] width 297 height 142
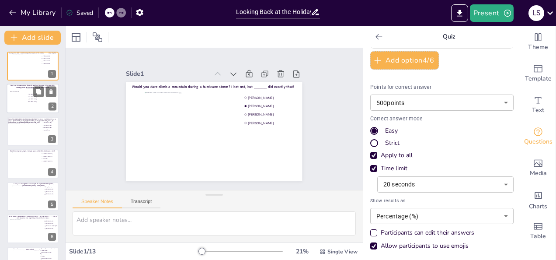
click at [15, 94] on div at bounding box center [17, 99] width 17 height 26
type input "[PERSON_NAME]"
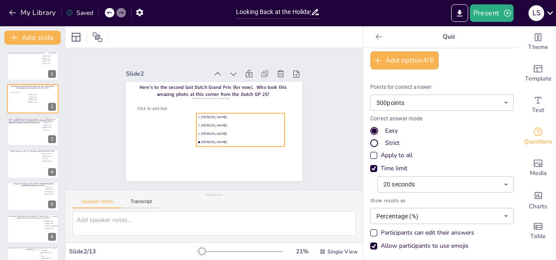
click at [270, 121] on li "[PERSON_NAME]" at bounding box center [240, 124] width 88 height 7
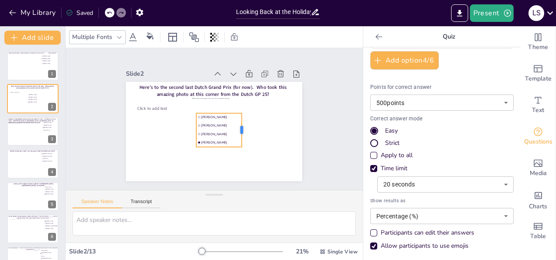
drag, startPoint x: 280, startPoint y: 126, endPoint x: 237, endPoint y: 129, distance: 43.0
click at [242, 129] on div at bounding box center [245, 130] width 7 height 34
click at [338, 88] on div "Slide 1 Would you dare climb a mountain during a hurricane storm? I bet not, bu…" at bounding box center [214, 119] width 297 height 142
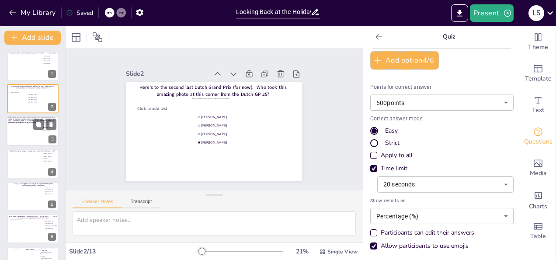
click at [31, 139] on div at bounding box center [23, 134] width 31 height 24
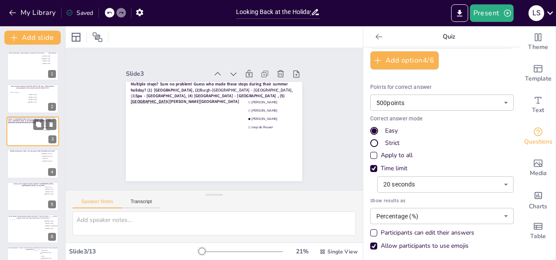
type input "Remko Koster"
type input "[PERSON_NAME]"
type input "Joep de Reuver"
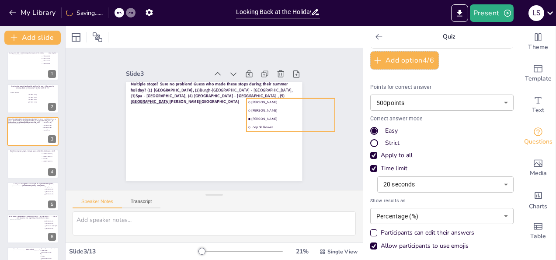
click at [258, 116] on span "[PERSON_NAME]" at bounding box center [293, 118] width 82 height 4
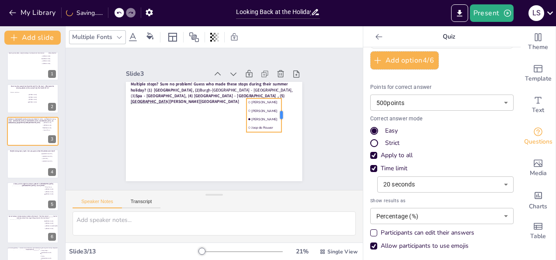
drag, startPoint x: 329, startPoint y: 109, endPoint x: 276, endPoint y: 114, distance: 53.6
click at [281, 114] on div at bounding box center [284, 115] width 7 height 34
click at [312, 99] on div "Slide 1 Would you dare climb a mountain during a hurricane storm? I bet not, bu…" at bounding box center [213, 119] width 225 height 124
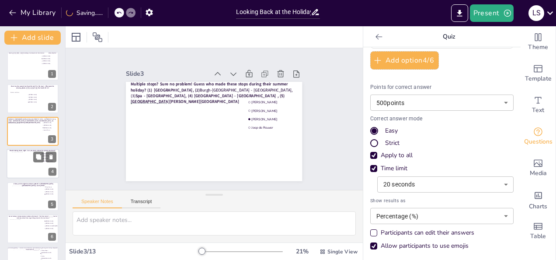
click at [23, 160] on div at bounding box center [33, 164] width 42 height 24
type input "[GEOGRAPHIC_DATA]"
type input "[US_STATE]"
type input "[GEOGRAPHIC_DATA]"
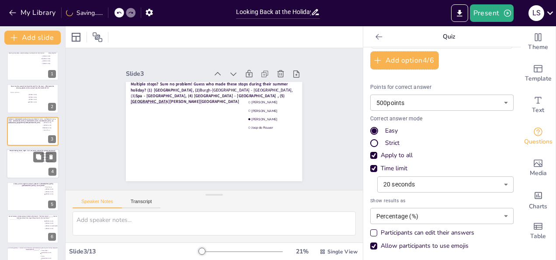
scroll to position [11, 0]
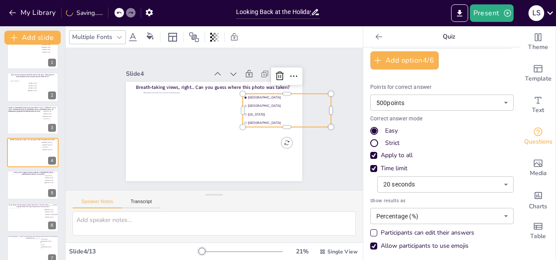
click at [259, 114] on li "[US_STATE]" at bounding box center [287, 113] width 88 height 7
drag, startPoint x: 327, startPoint y: 106, endPoint x: 280, endPoint y: 105, distance: 47.2
click at [284, 105] on div at bounding box center [287, 111] width 7 height 34
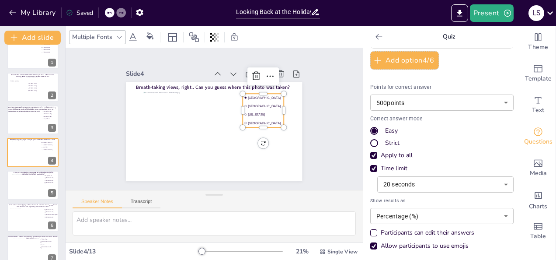
click at [323, 93] on div "Slide 1 Would you dare climb a mountain during a hurricane storm? I bet not, bu…" at bounding box center [214, 119] width 297 height 142
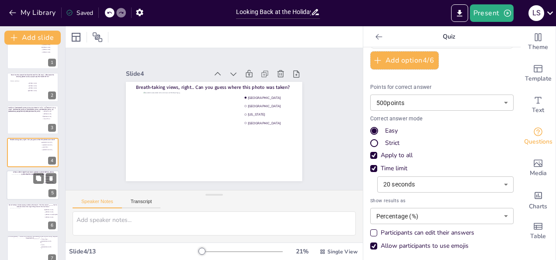
click at [21, 183] on div at bounding box center [33, 184] width 42 height 22
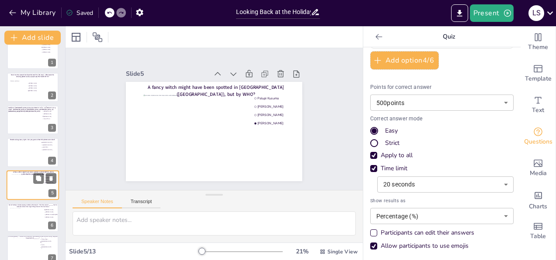
type input "Palupi Kusuma"
type input "[PERSON_NAME]"
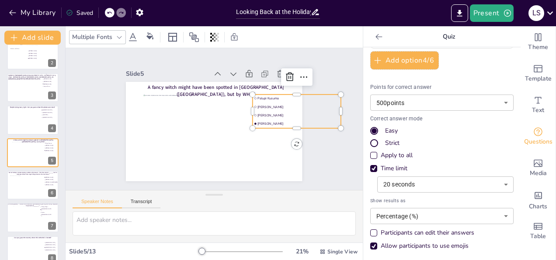
click at [265, 113] on span "[PERSON_NAME]" at bounding box center [299, 115] width 82 height 4
drag, startPoint x: 336, startPoint y: 107, endPoint x: 282, endPoint y: 105, distance: 54.7
click at [286, 105] on div at bounding box center [289, 111] width 7 height 34
click at [339, 93] on div "Slide 1 Would you dare climb a mountain during a hurricane storm? I bet not, bu…" at bounding box center [214, 119] width 297 height 142
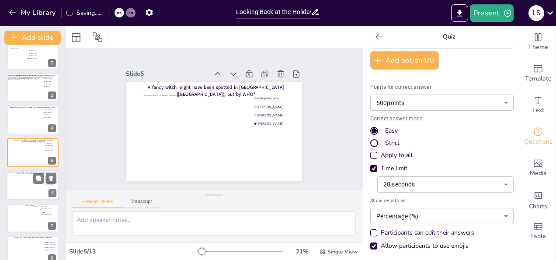
click at [20, 188] on div at bounding box center [25, 187] width 31 height 24
type input "[PERSON_NAME]"
type input "[PERSON_NAME] TPJ [PERSON_NAME]"
type input "[PERSON_NAME]"
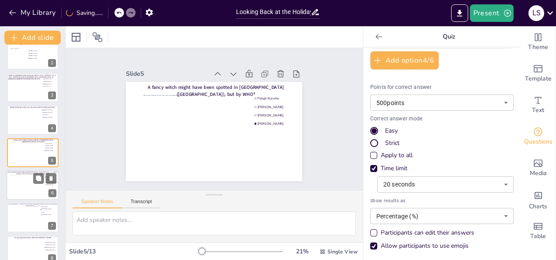
scroll to position [76, 0]
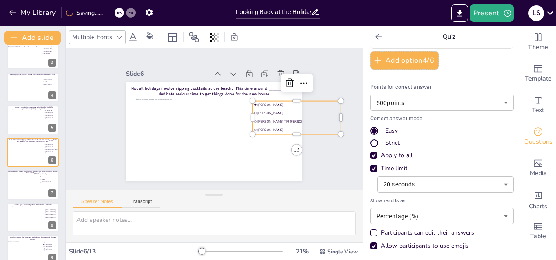
click at [258, 119] on span "[PERSON_NAME] TPJ [PERSON_NAME]" at bounding box center [299, 121] width 82 height 4
drag, startPoint x: 336, startPoint y: 114, endPoint x: 285, endPoint y: 118, distance: 51.7
click at [289, 118] on div at bounding box center [292, 117] width 7 height 34
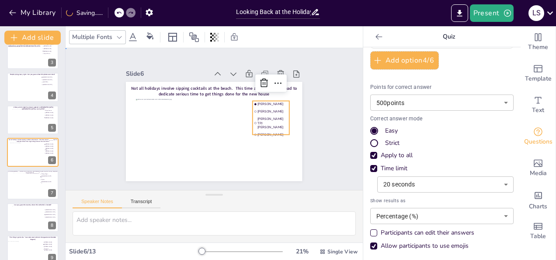
click at [326, 74] on div "Slide 1 Would you dare climb a mountain during a hurricane storm? I bet not, bu…" at bounding box center [214, 119] width 297 height 142
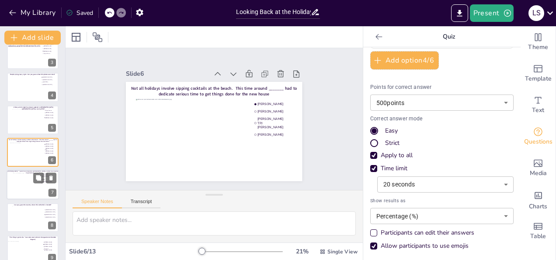
click at [35, 188] on div at bounding box center [32, 185] width 39 height 24
type input "Fishing villages"
type input "[DEMOGRAPHIC_DATA]"
type input "Cyclists"
type input "[DEMOGRAPHIC_DATA]"
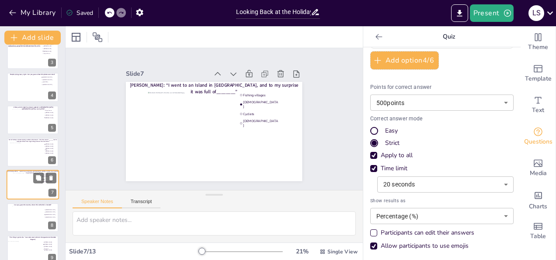
scroll to position [109, 0]
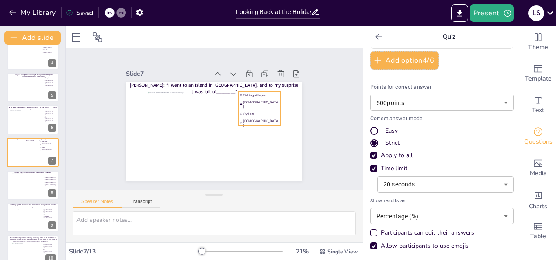
click at [244, 111] on span "Cyclists" at bounding box center [260, 113] width 35 height 4
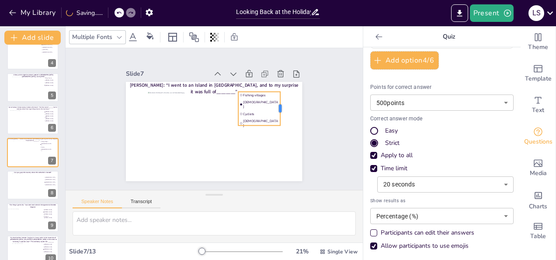
drag, startPoint x: 320, startPoint y: 104, endPoint x: 274, endPoint y: 106, distance: 46.4
click at [280, 106] on div at bounding box center [283, 108] width 7 height 34
click at [322, 99] on div "Slide 1 Would you dare climb a mountain during a hurricane storm? I bet not, bu…" at bounding box center [214, 119] width 297 height 142
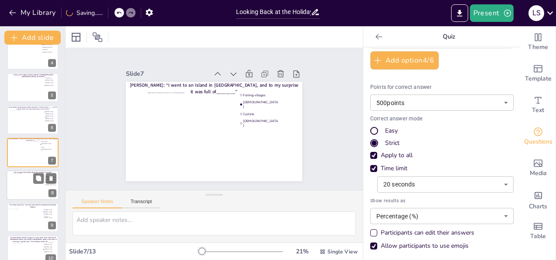
click at [29, 182] on div at bounding box center [33, 185] width 42 height 24
type input "[GEOGRAPHIC_DATA]"
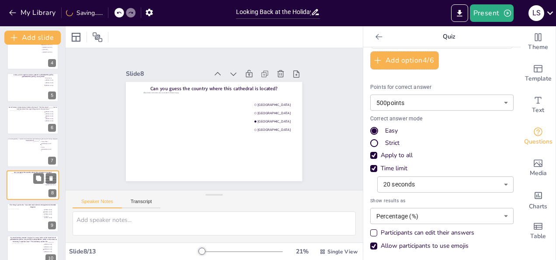
scroll to position [142, 0]
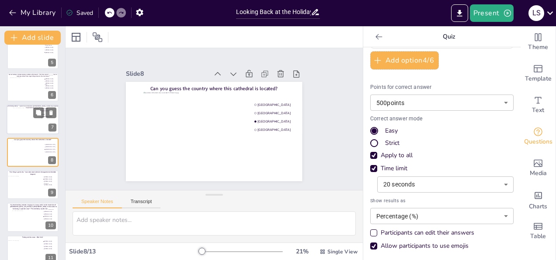
click at [27, 127] on div at bounding box center [32, 119] width 39 height 24
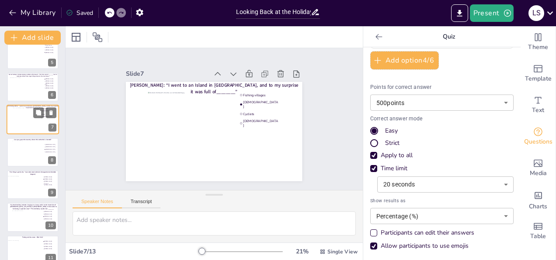
type input "Fishing villages"
type input "[DEMOGRAPHIC_DATA]"
type input "Cyclists"
type input "[DEMOGRAPHIC_DATA]"
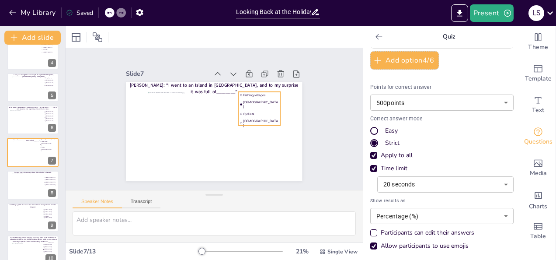
click at [243, 111] on span "Cyclists" at bounding box center [260, 113] width 35 height 4
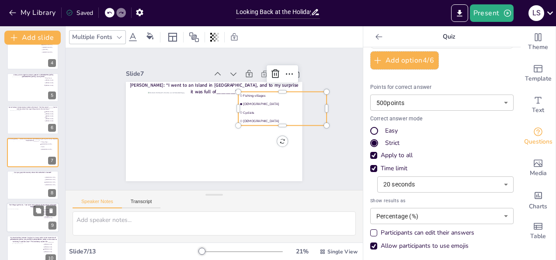
click at [24, 218] on div at bounding box center [24, 220] width 35 height 24
type input "[PERSON_NAME]"
type input "Fenna ten [PERSON_NAME]"
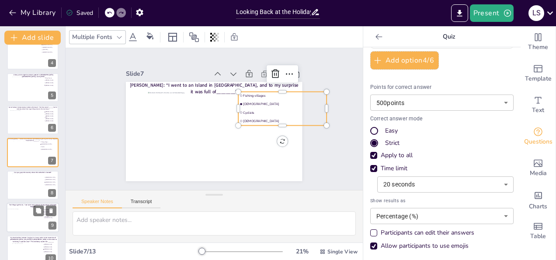
scroll to position [174, 0]
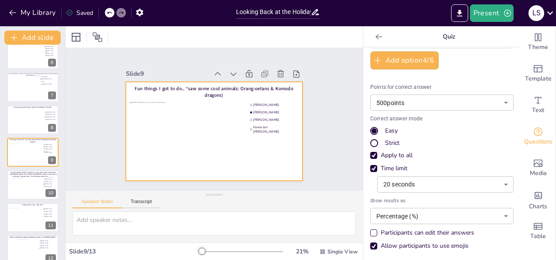
click at [271, 116] on li "[PERSON_NAME]" at bounding box center [270, 119] width 44 height 7
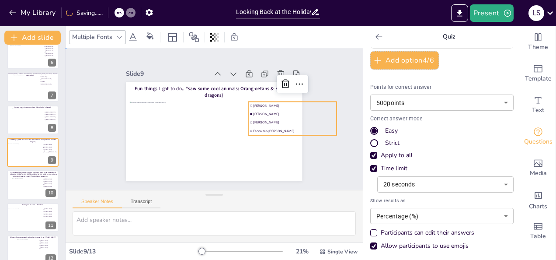
click at [325, 76] on div "Slide 1 Would you dare climb a mountain during a hurricane storm? I bet not, bu…" at bounding box center [214, 119] width 297 height 142
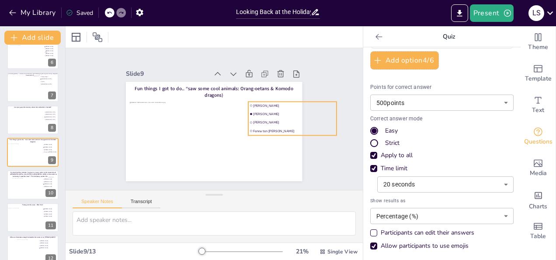
click at [264, 120] on span "[PERSON_NAME]" at bounding box center [294, 122] width 82 height 4
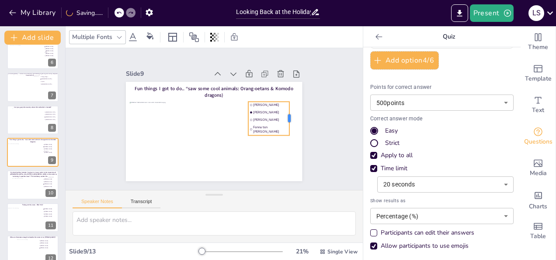
drag, startPoint x: 331, startPoint y: 114, endPoint x: 284, endPoint y: 114, distance: 47.2
click at [289, 114] on div at bounding box center [292, 118] width 7 height 34
click at [270, 79] on icon at bounding box center [275, 84] width 10 height 10
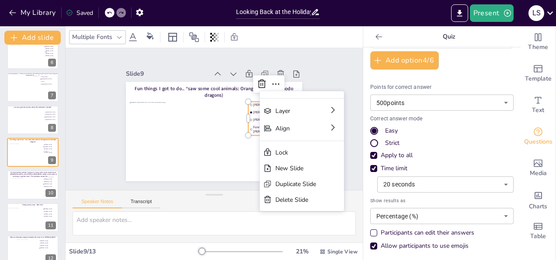
click at [330, 62] on div "Slide 1 Would you dare climb a mountain during a hurricane storm? I bet not, bu…" at bounding box center [214, 119] width 297 height 142
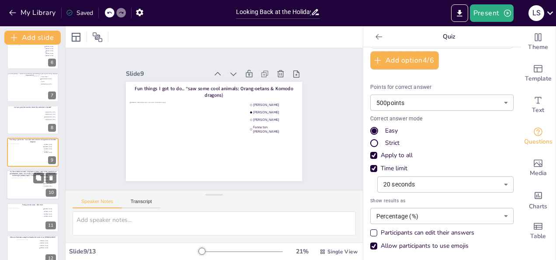
click at [16, 190] on div at bounding box center [33, 187] width 42 height 21
type input "[PERSON_NAME]"
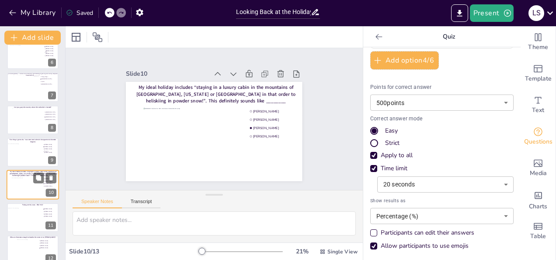
scroll to position [206, 0]
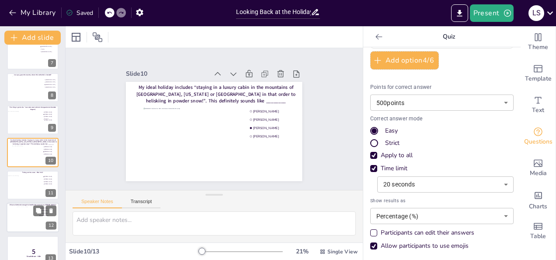
click at [24, 216] on div at bounding box center [28, 219] width 22 height 25
type input "[PERSON_NAME]"
type input "Yashi Xiao"
type input "Vandana Chandrasekharan"
type input "Cornelia Tsaplogin"
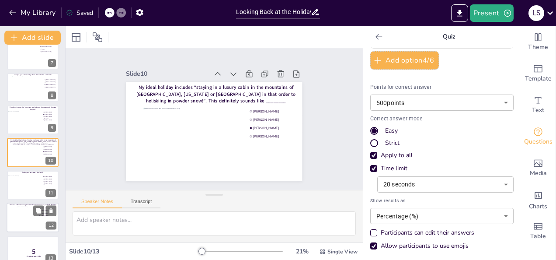
scroll to position [218, 0]
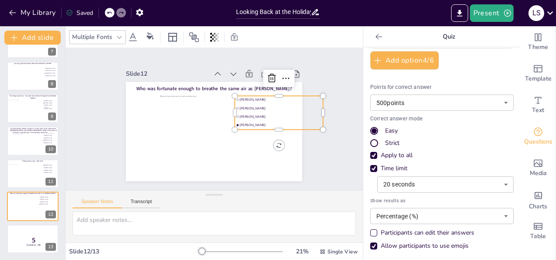
click at [260, 114] on span "Vandana Chandrasekharan" at bounding box center [281, 116] width 82 height 4
click at [312, 209] on div "Speaker Notes Transcript" at bounding box center [214, 200] width 297 height 21
click at [314, 79] on div "Slide 1 Would you dare climb a mountain during a hurricane storm? I bet not, bu…" at bounding box center [213, 119] width 225 height 124
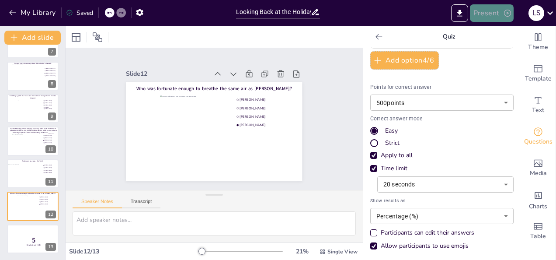
click at [496, 14] on button "Present" at bounding box center [492, 12] width 44 height 17
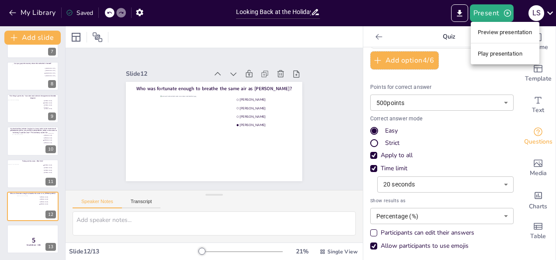
click at [497, 54] on li "Play presentation" at bounding box center [505, 54] width 69 height 14
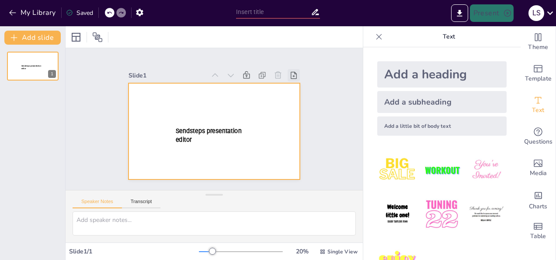
type input "Looking Back at the Holidays - Fun Quiz"
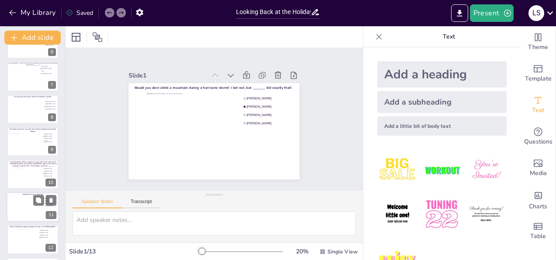
scroll to position [184, 0]
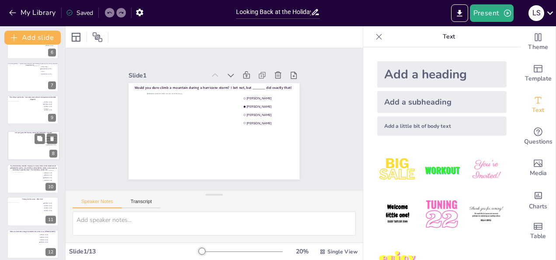
drag, startPoint x: 28, startPoint y: 110, endPoint x: 28, endPoint y: 149, distance: 38.5
click at [28, 149] on div at bounding box center [33, 145] width 41 height 23
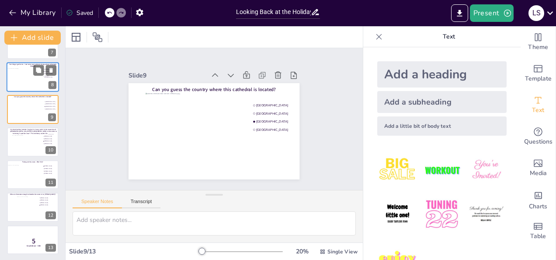
scroll to position [218, 0]
click at [20, 204] on div at bounding box center [28, 207] width 22 height 25
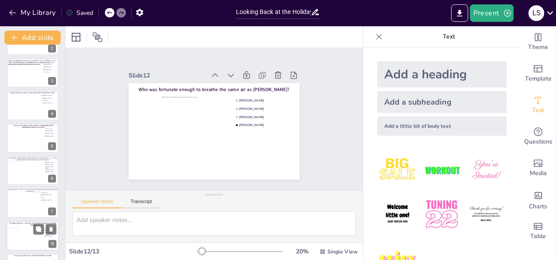
scroll to position [71, 0]
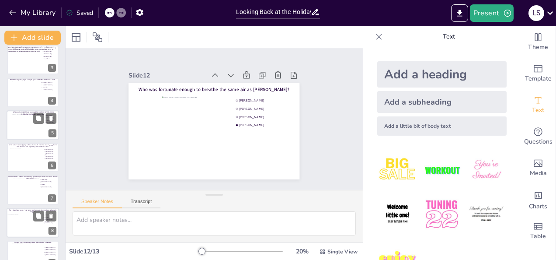
click at [21, 129] on div at bounding box center [33, 125] width 42 height 22
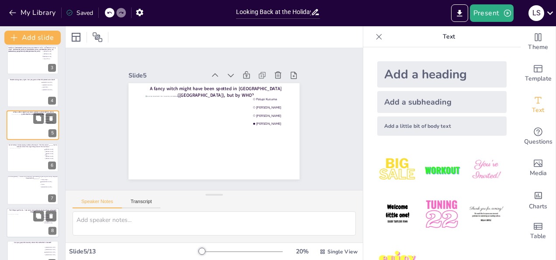
scroll to position [44, 0]
